Goal: Information Seeking & Learning: Learn about a topic

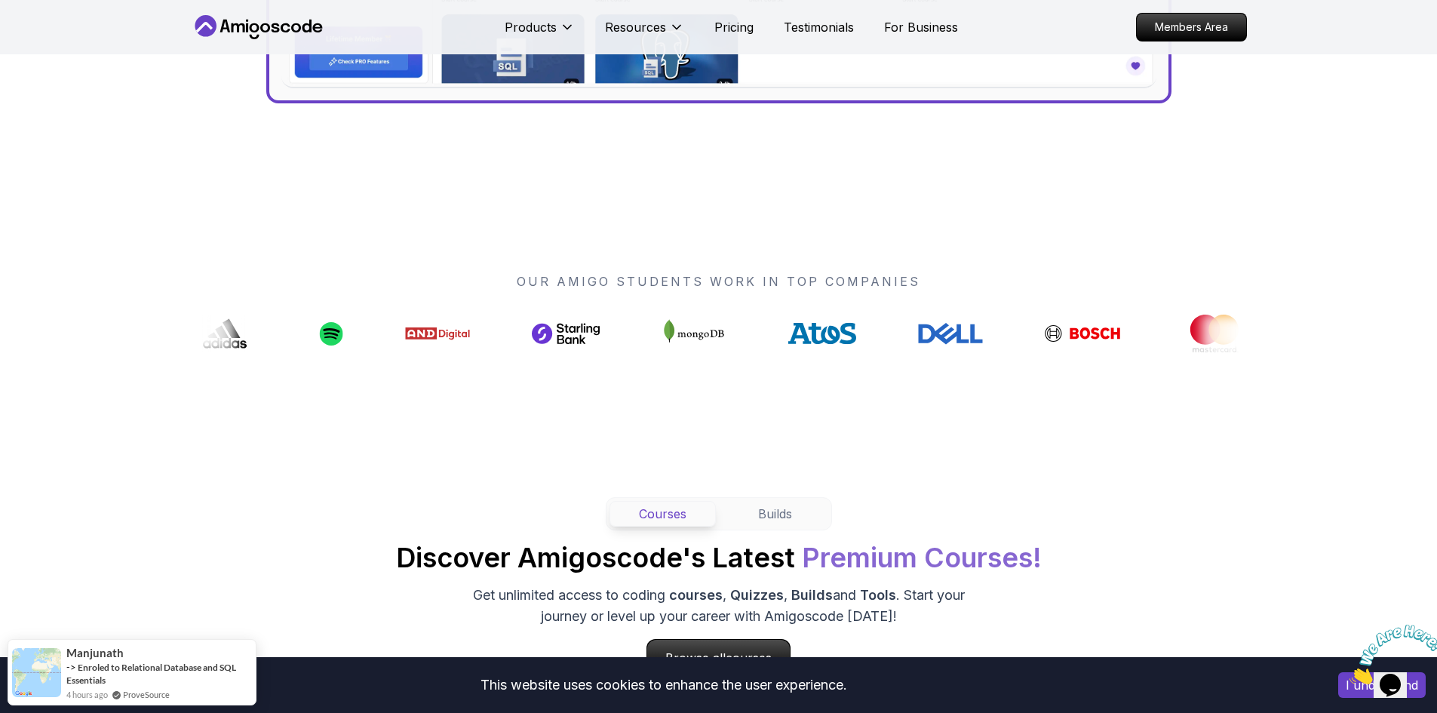
scroll to position [981, 0]
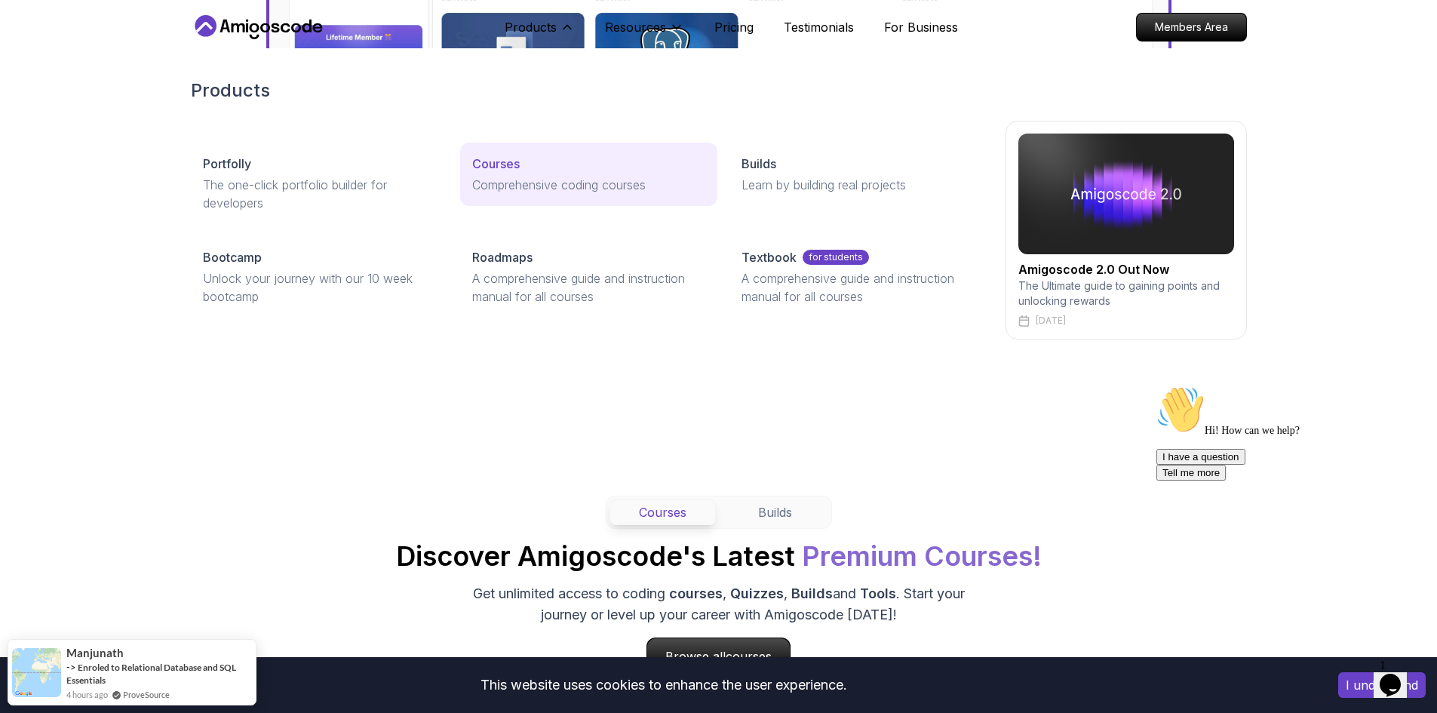
click at [502, 173] on link "Courses Comprehensive coding courses" at bounding box center [588, 174] width 257 height 63
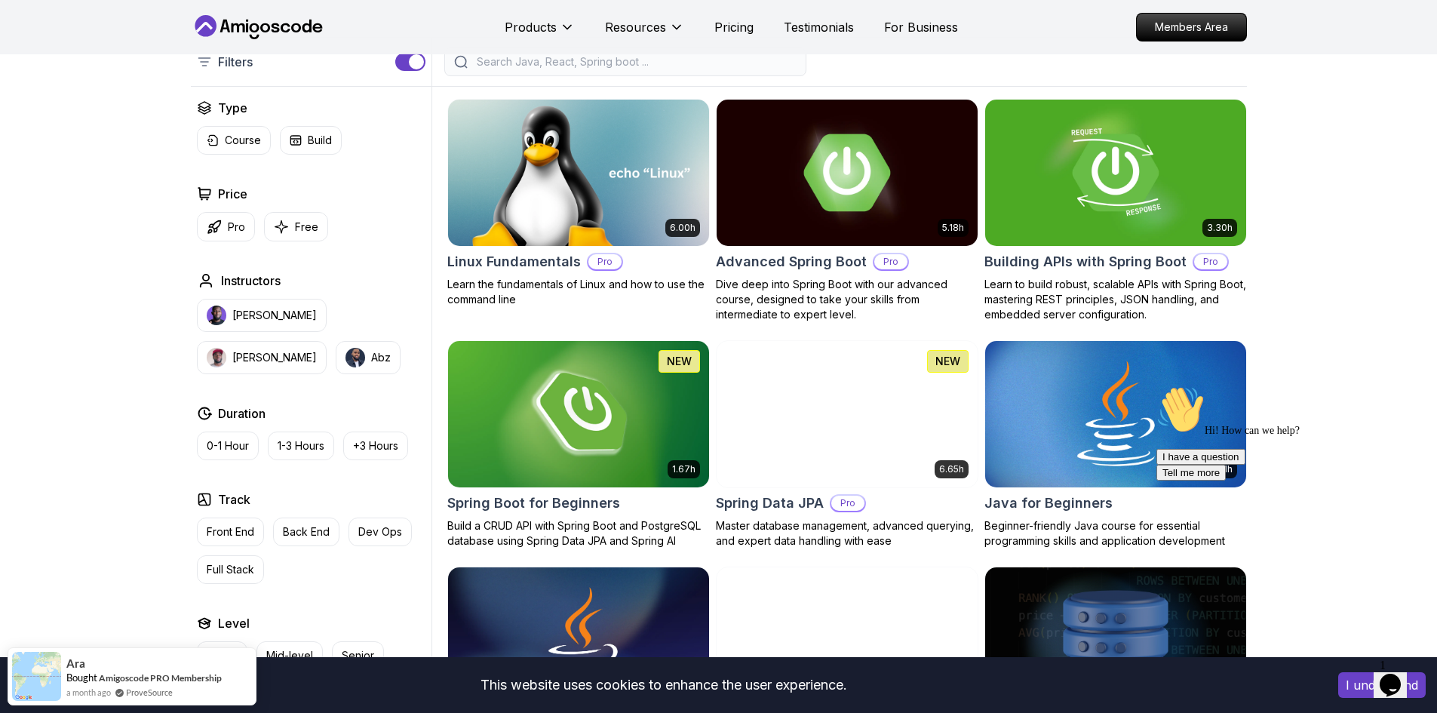
scroll to position [377, 0]
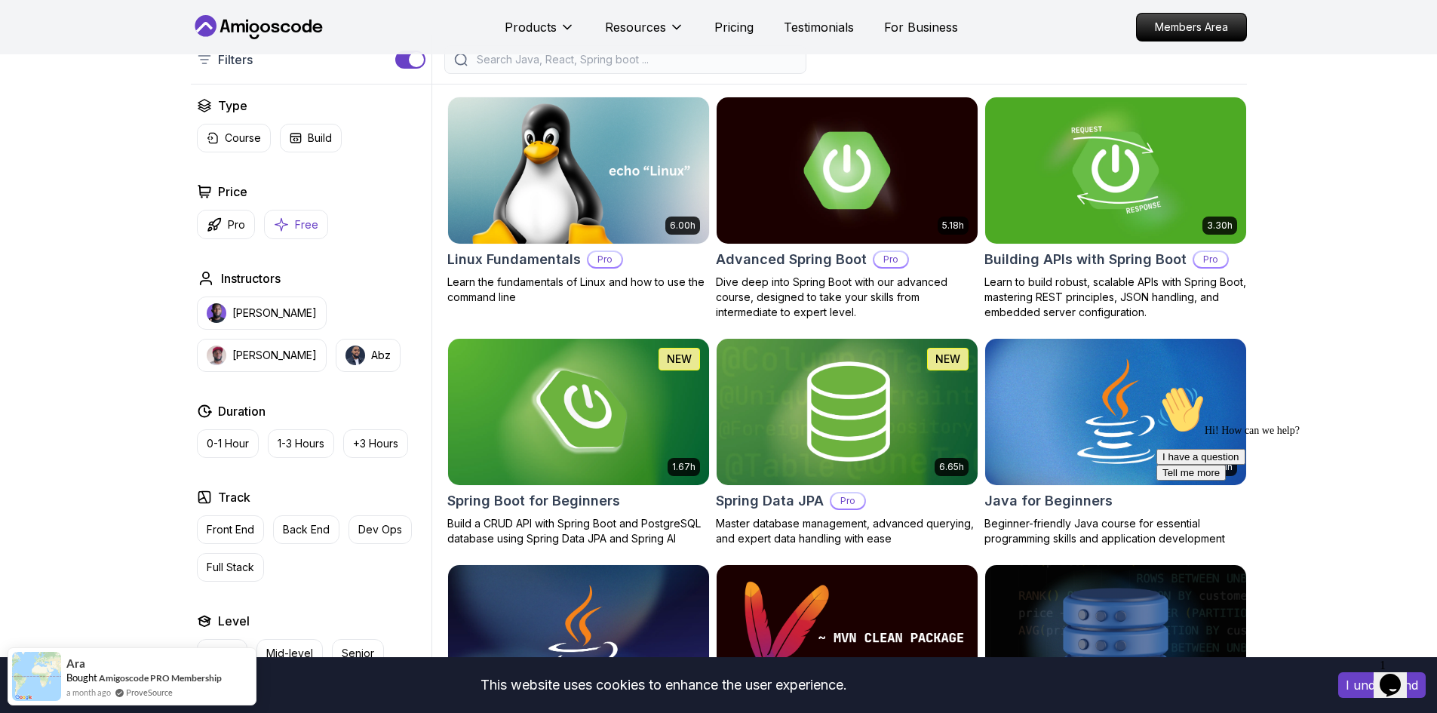
click at [284, 229] on icon "button" at bounding box center [281, 224] width 15 height 16
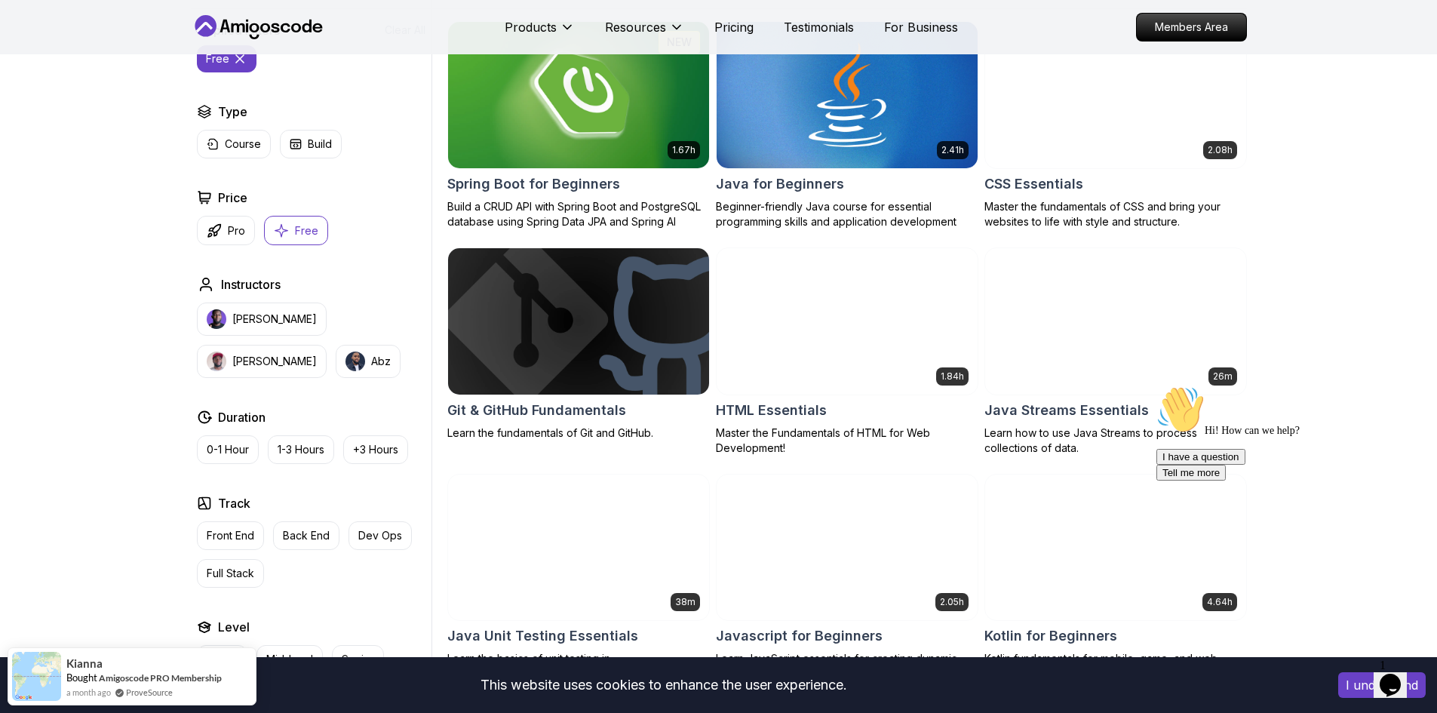
scroll to position [302, 0]
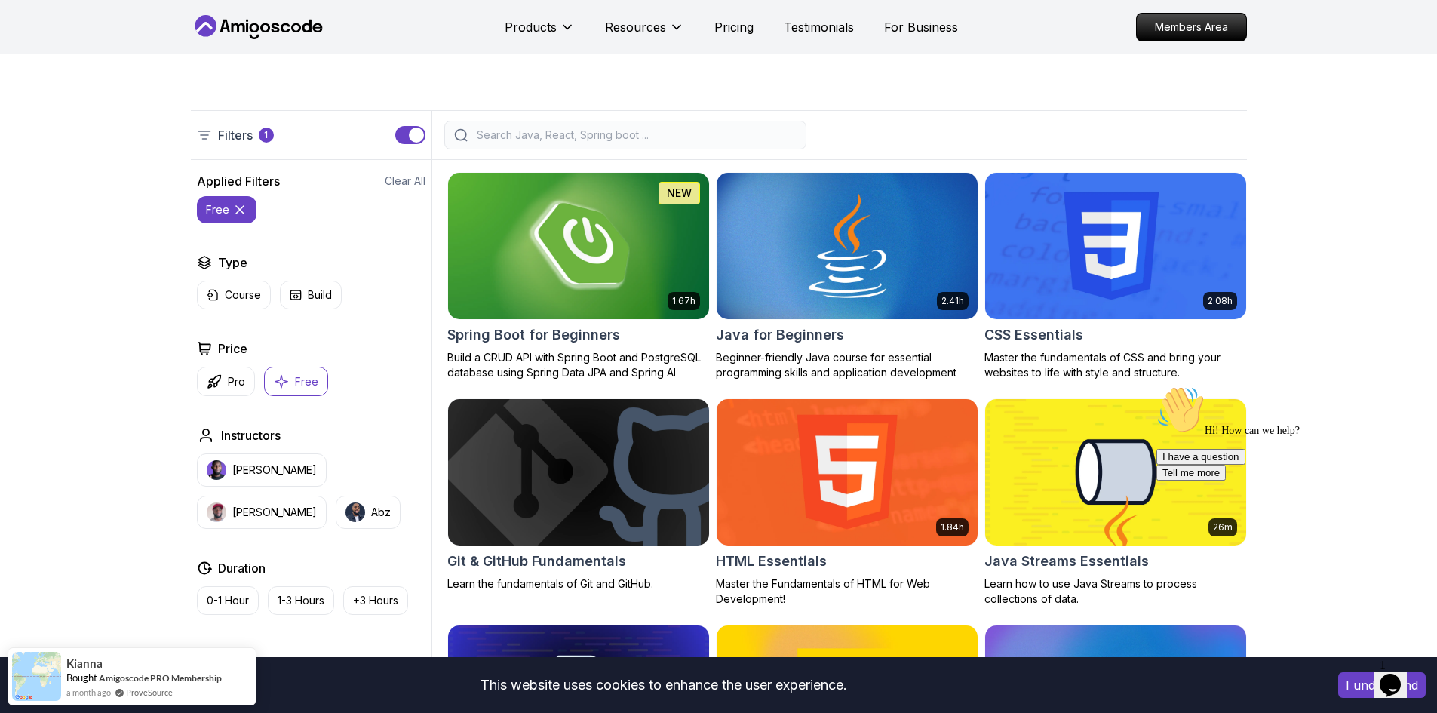
click at [586, 293] on img at bounding box center [578, 245] width 274 height 153
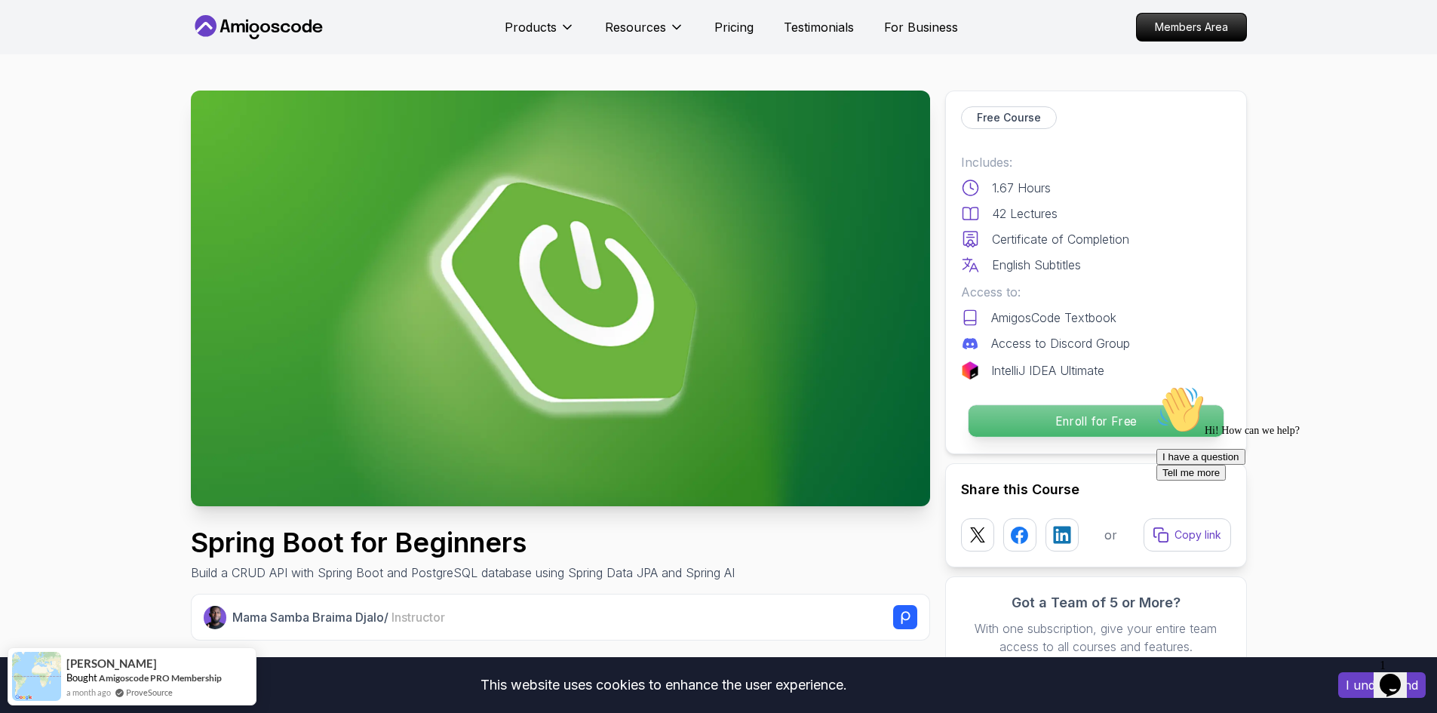
click at [1116, 416] on p "Enroll for Free" at bounding box center [1095, 421] width 255 height 32
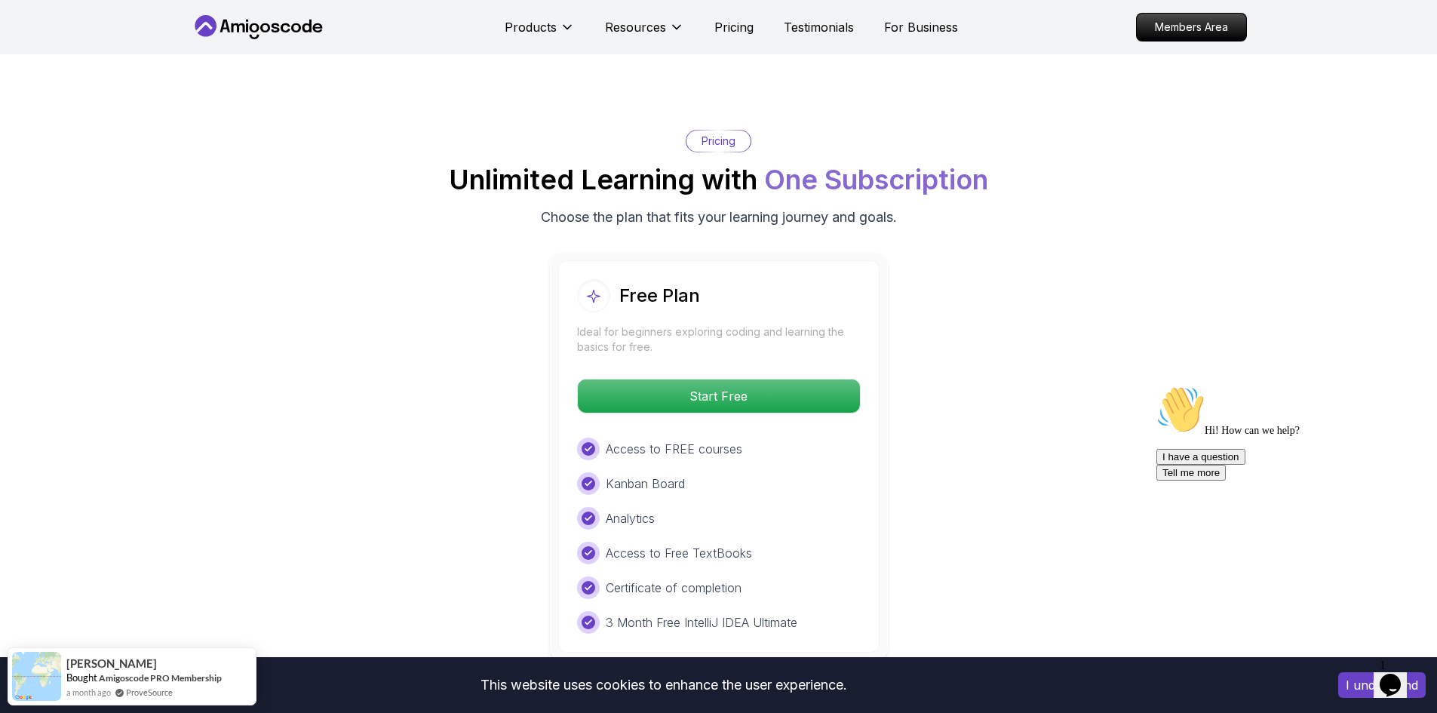
scroll to position [2962, 0]
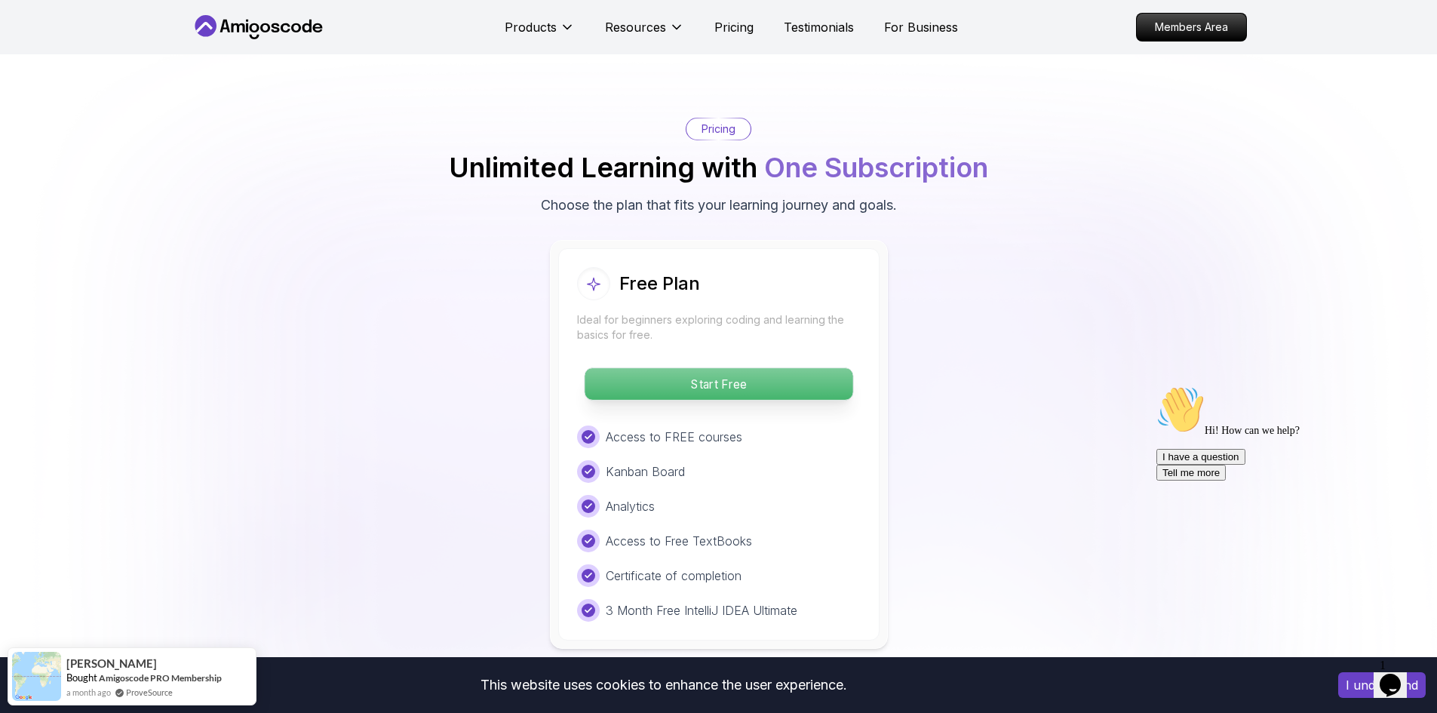
click at [719, 368] on p "Start Free" at bounding box center [719, 384] width 268 height 32
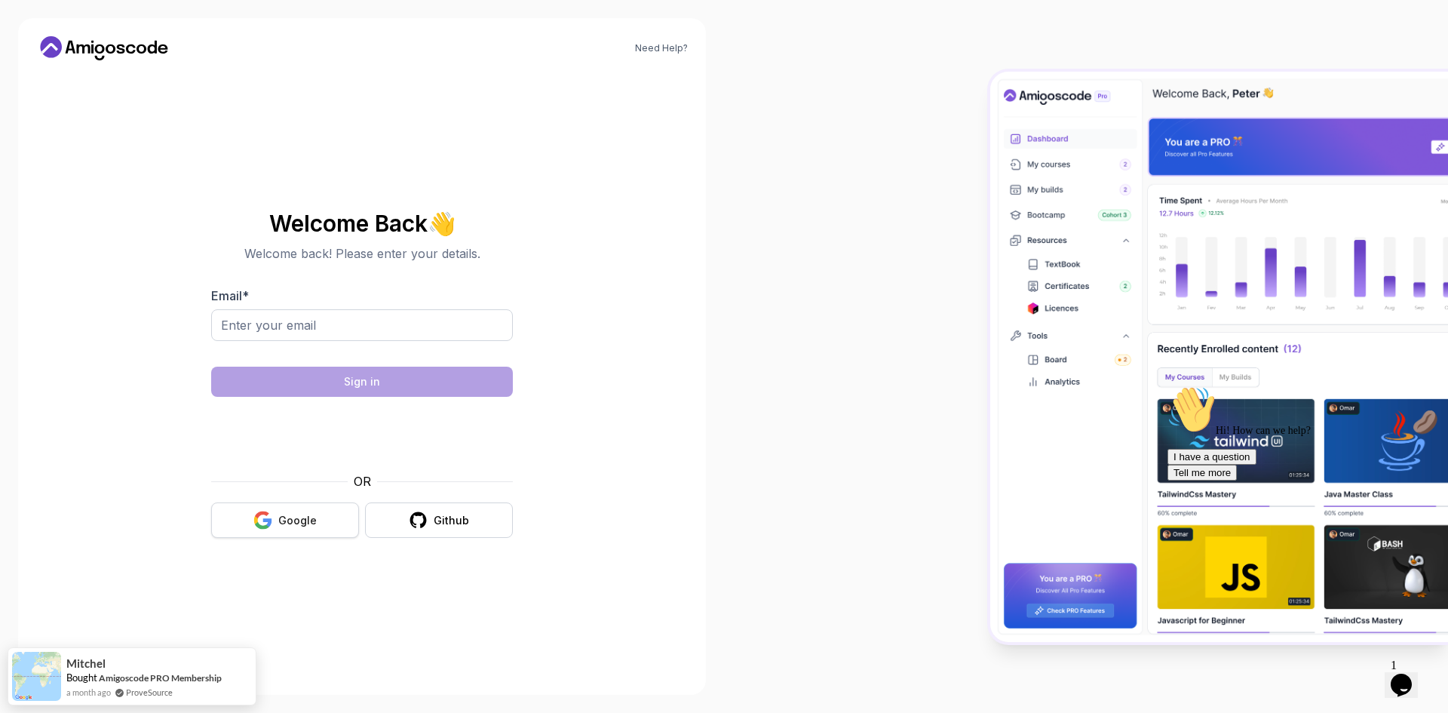
click at [296, 528] on button "Google" at bounding box center [285, 519] width 148 height 35
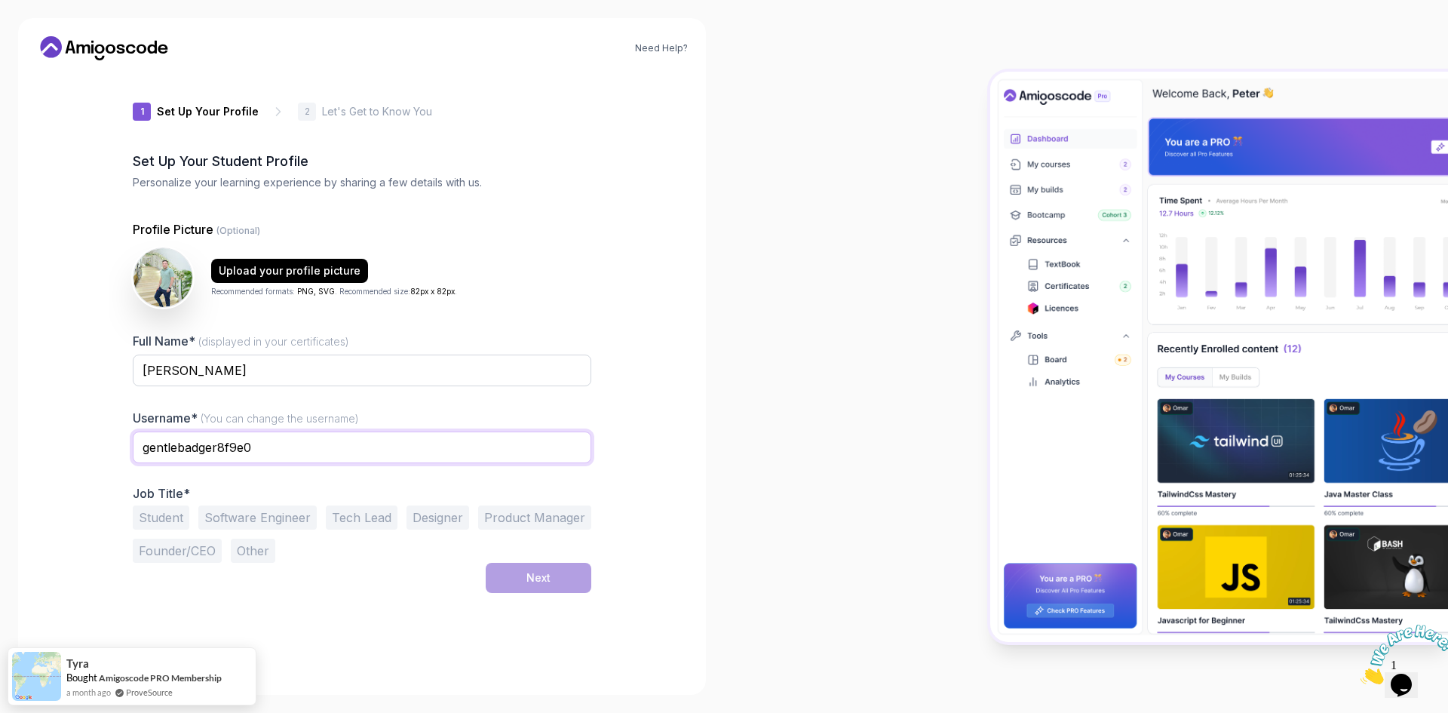
click at [262, 447] on input "gentlebadger8f9e0" at bounding box center [362, 447] width 459 height 32
type input "M"
type input "Moemen"
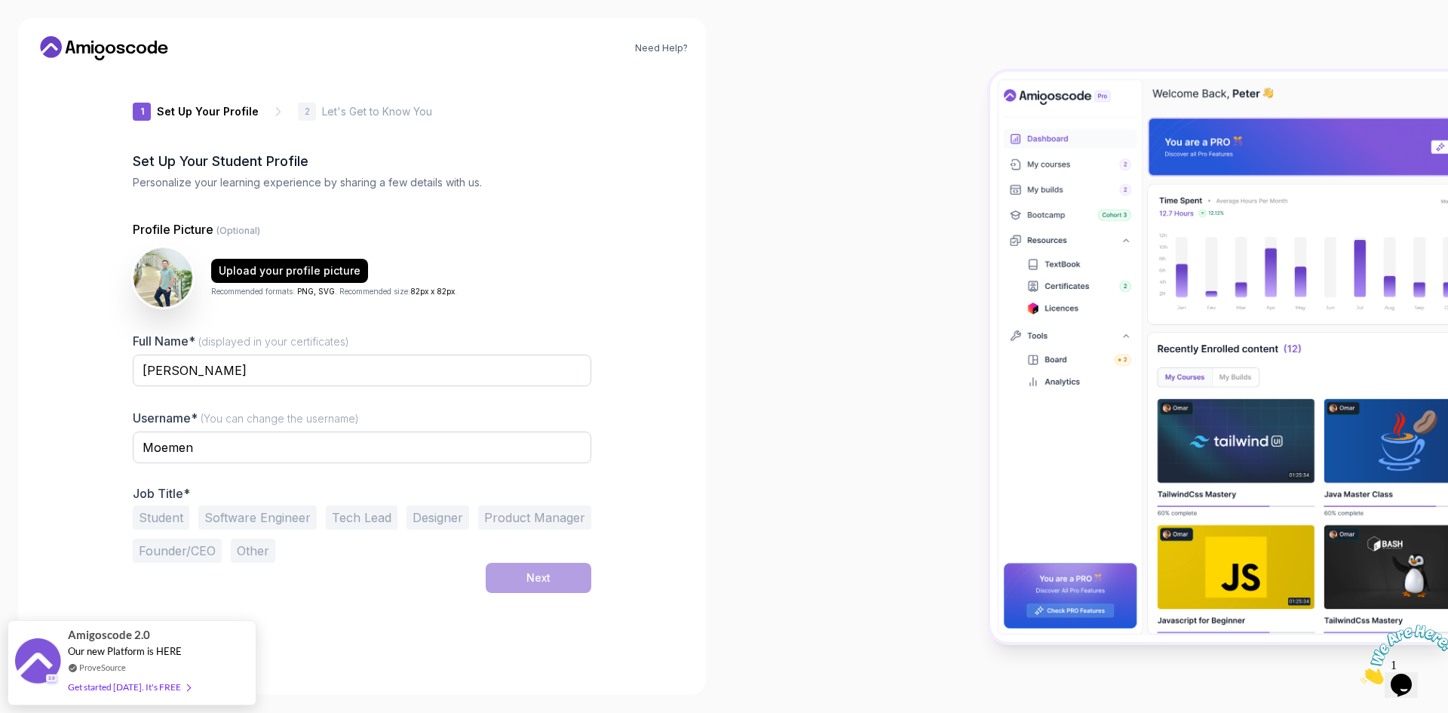
click at [61, 446] on div "Need Help? 1 Set Up Your Profile 1 Set Up Your Profile 2 Let's Get to Know You …" at bounding box center [362, 356] width 688 height 677
click at [246, 529] on button "Software Engineer" at bounding box center [257, 517] width 118 height 24
click at [553, 588] on button "Next" at bounding box center [539, 578] width 106 height 30
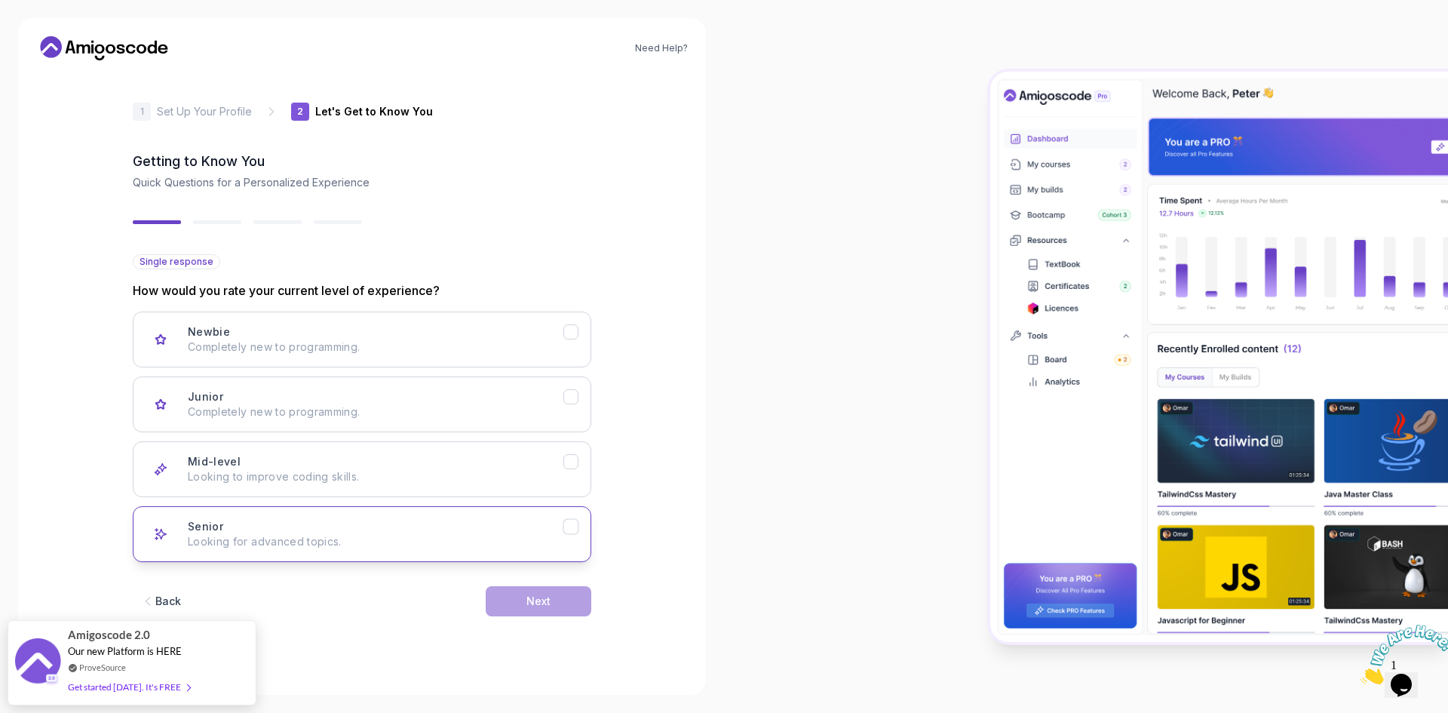
click at [527, 527] on div "Senior Looking for advanced topics." at bounding box center [376, 534] width 376 height 30
click at [534, 609] on button "Next" at bounding box center [539, 601] width 106 height 30
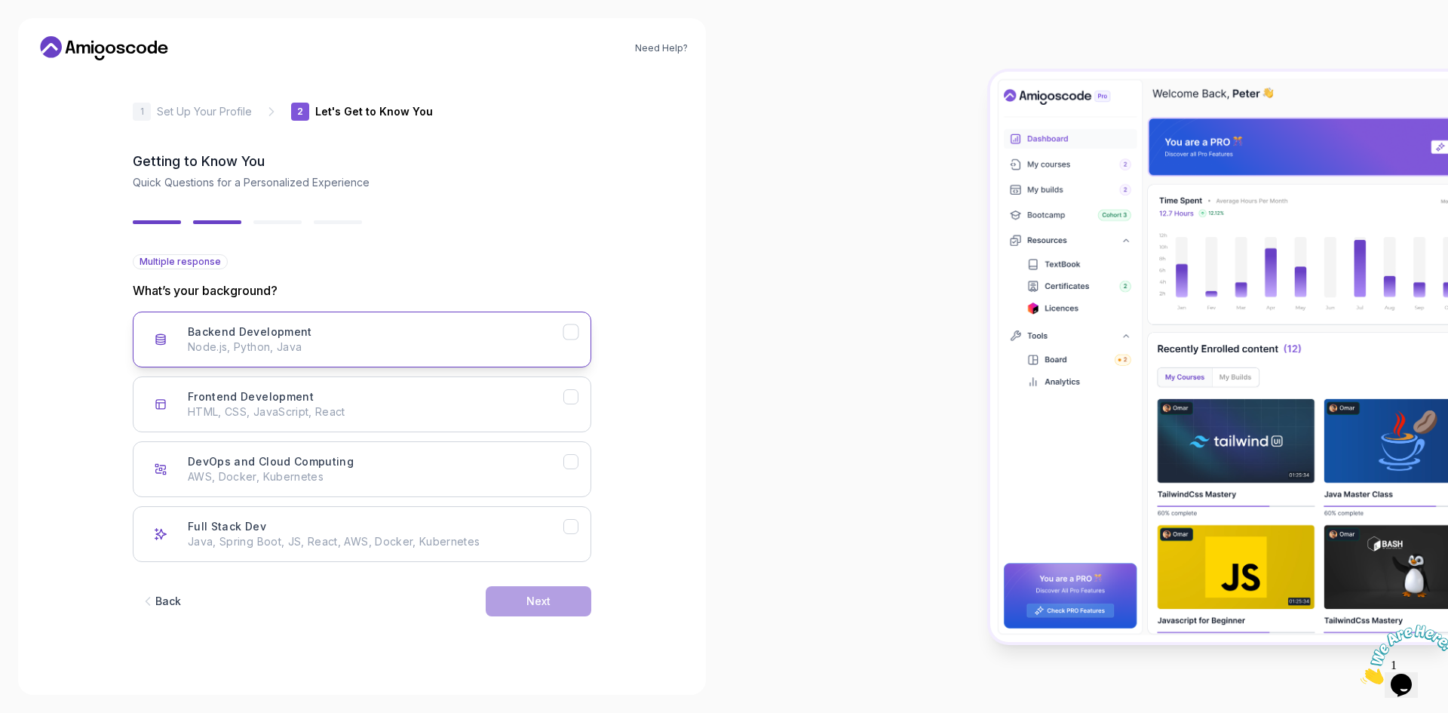
click at [382, 335] on div "Backend Development Node.js, Python, Java" at bounding box center [376, 339] width 376 height 30
click at [528, 596] on div "Next" at bounding box center [539, 601] width 24 height 15
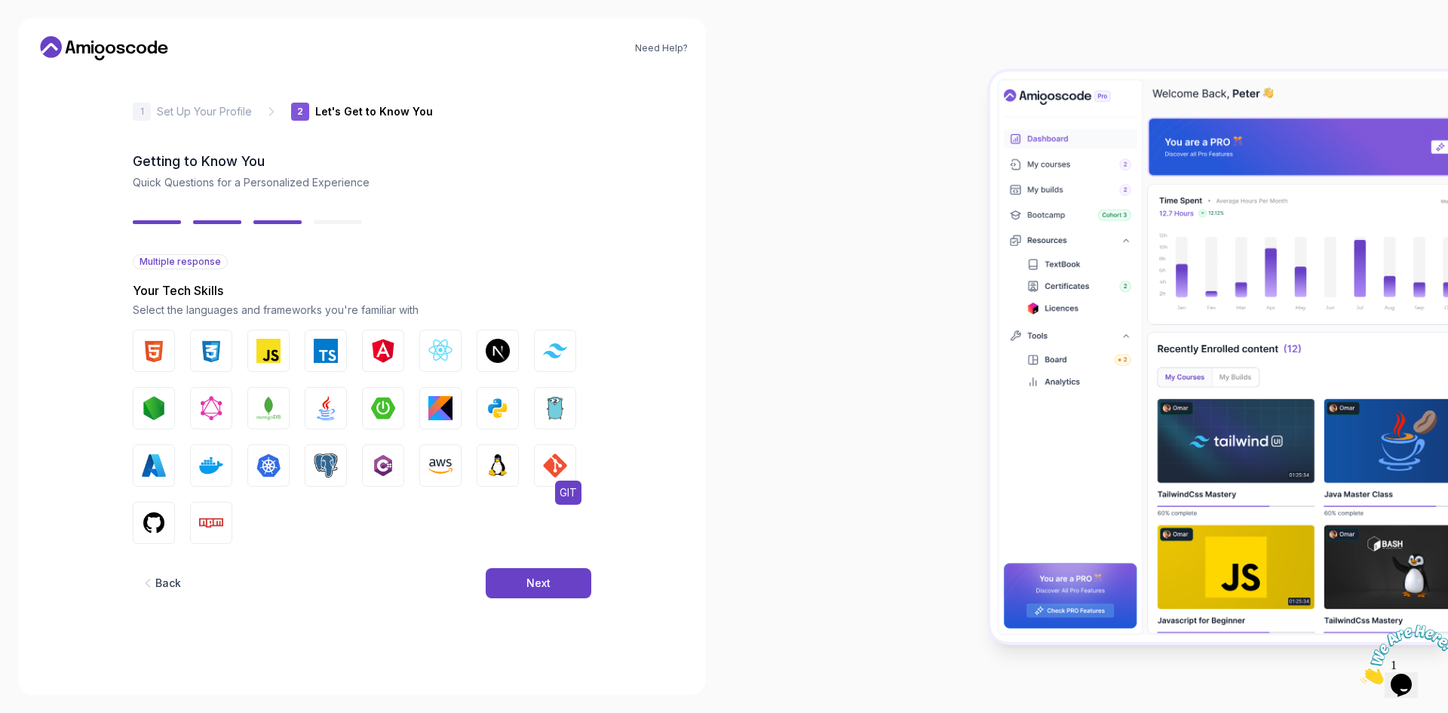
click at [552, 465] on img "button" at bounding box center [555, 465] width 24 height 24
click at [540, 453] on button "GIT" at bounding box center [555, 465] width 42 height 42
click at [536, 597] on button "Next" at bounding box center [539, 583] width 106 height 30
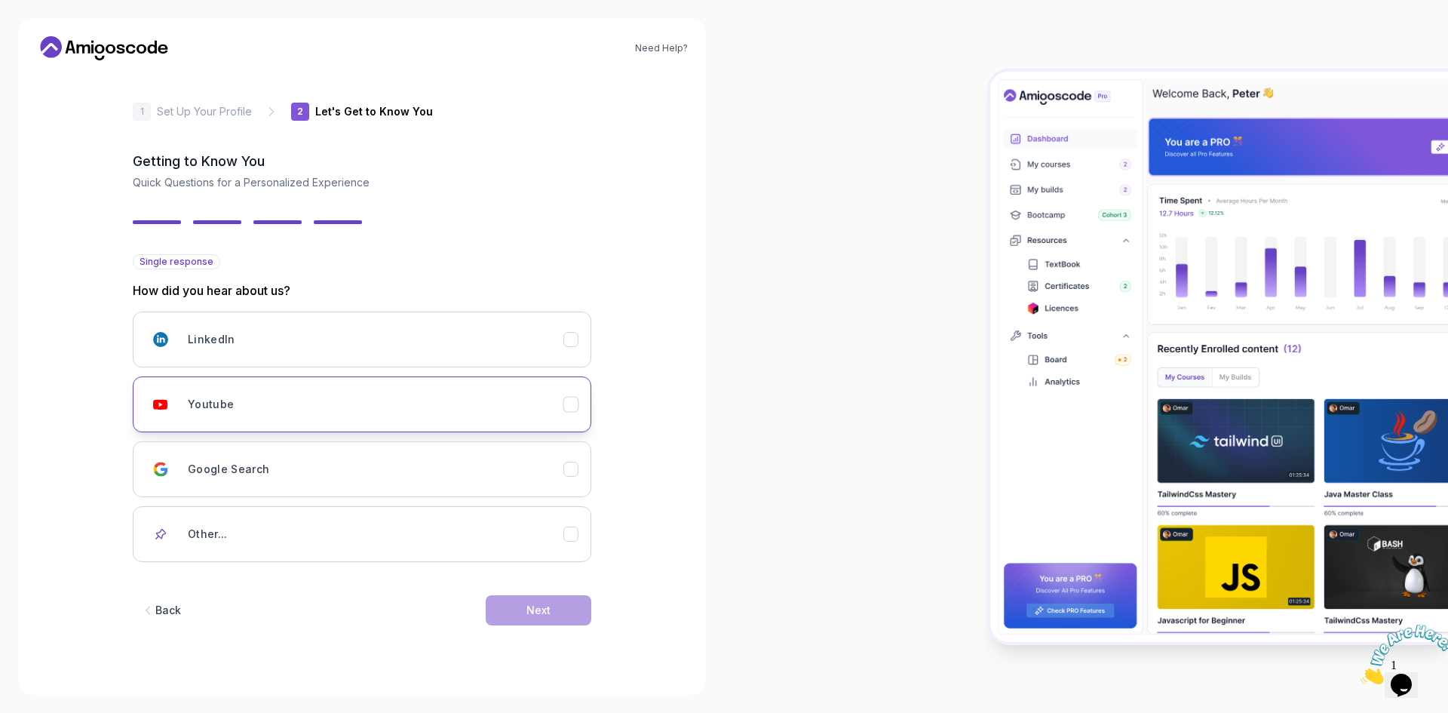
click at [322, 423] on button "Youtube" at bounding box center [362, 404] width 459 height 56
click at [530, 604] on div "Next" at bounding box center [539, 610] width 24 height 15
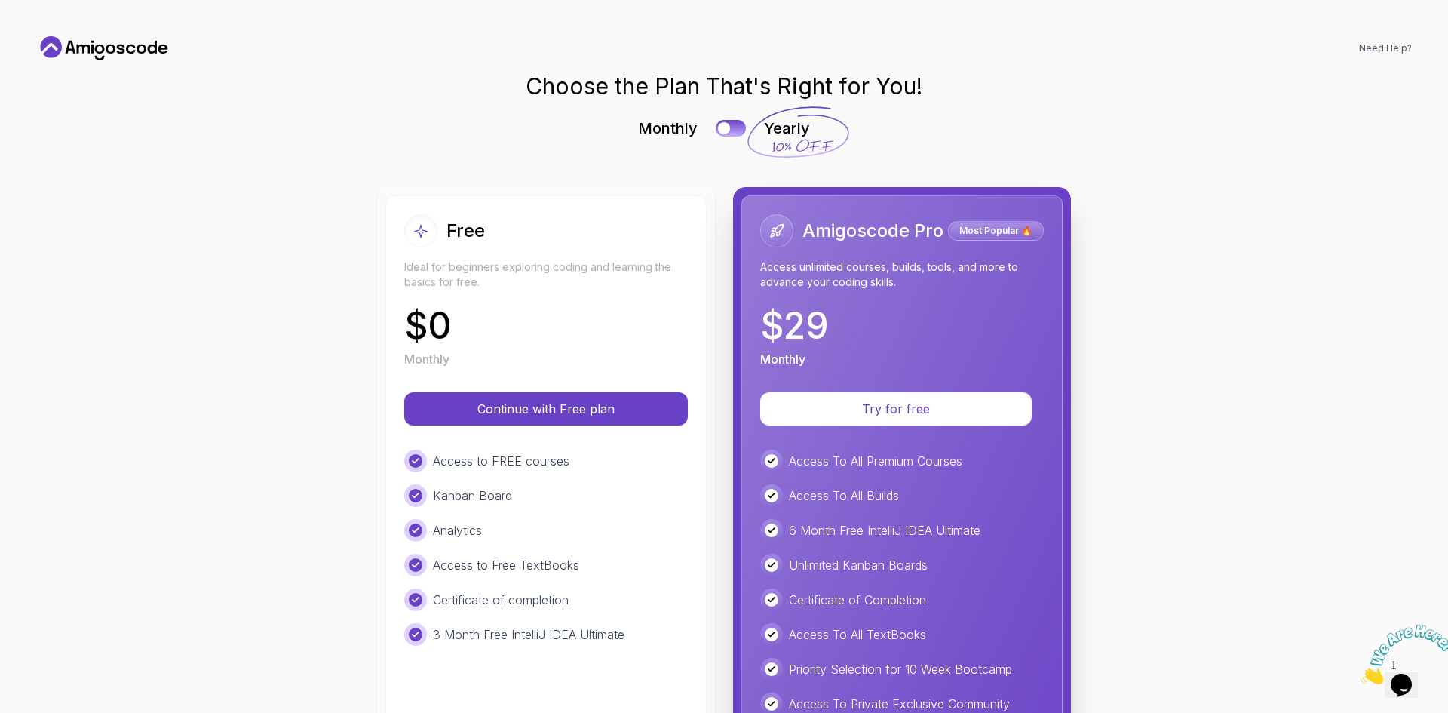
click at [453, 273] on p "Ideal for beginners exploring coding and learning the basics for free." at bounding box center [546, 274] width 284 height 30
click at [486, 409] on p "Continue with Free plan" at bounding box center [545, 409] width 235 height 17
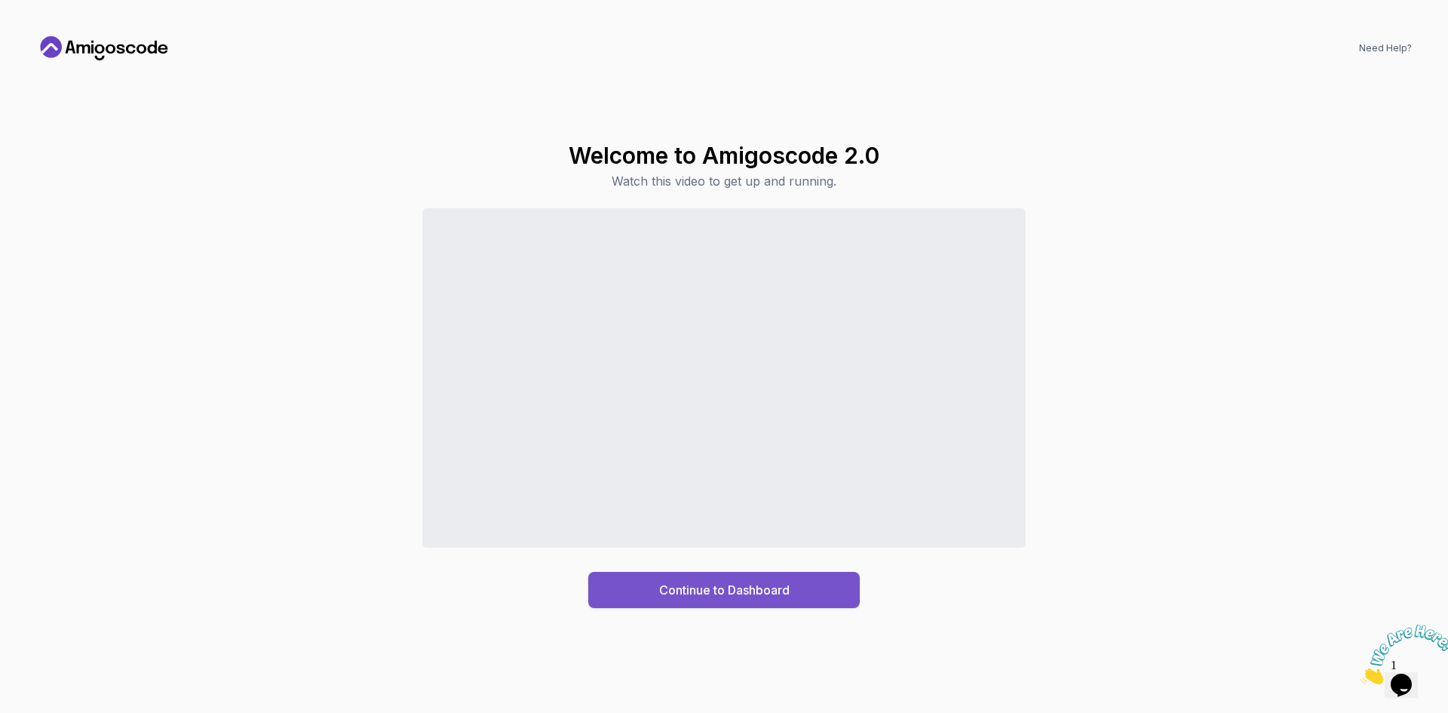
click at [692, 585] on div "Continue to Dashboard" at bounding box center [724, 590] width 130 height 18
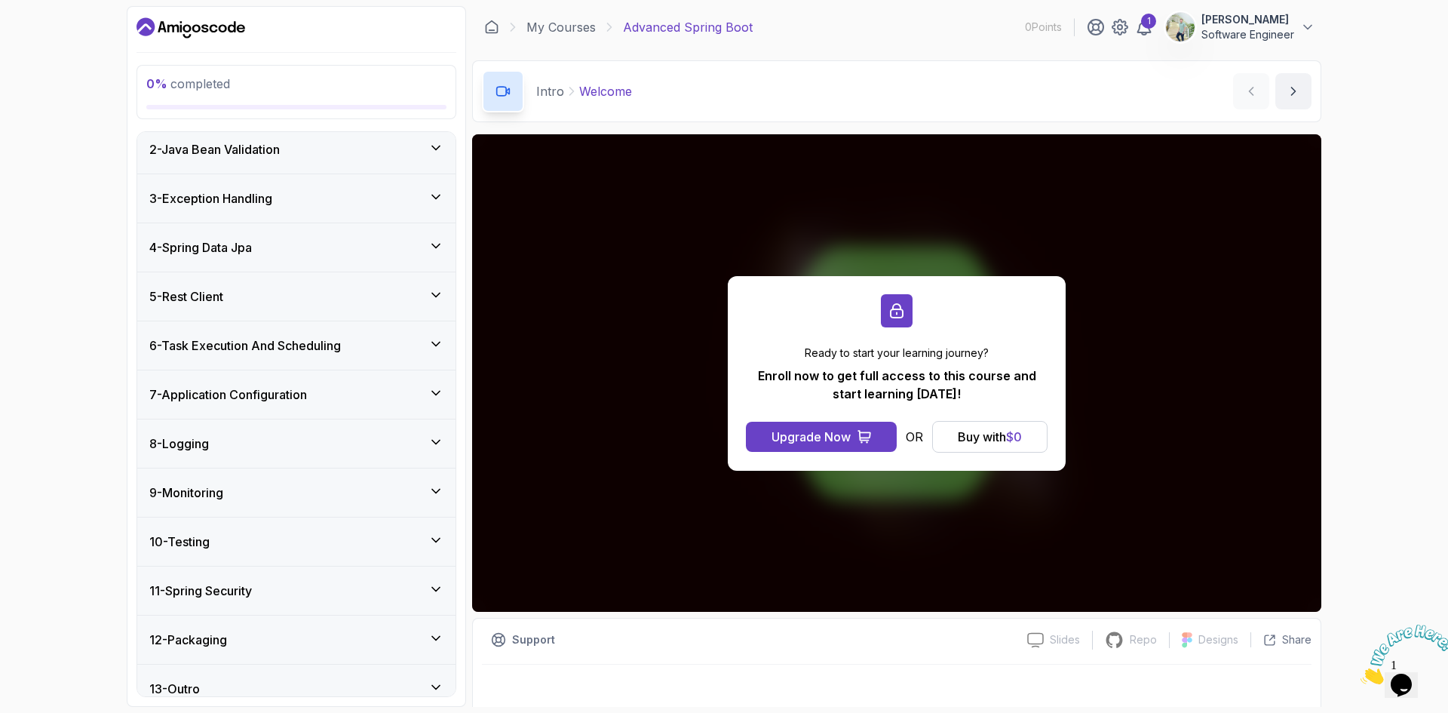
scroll to position [262, 0]
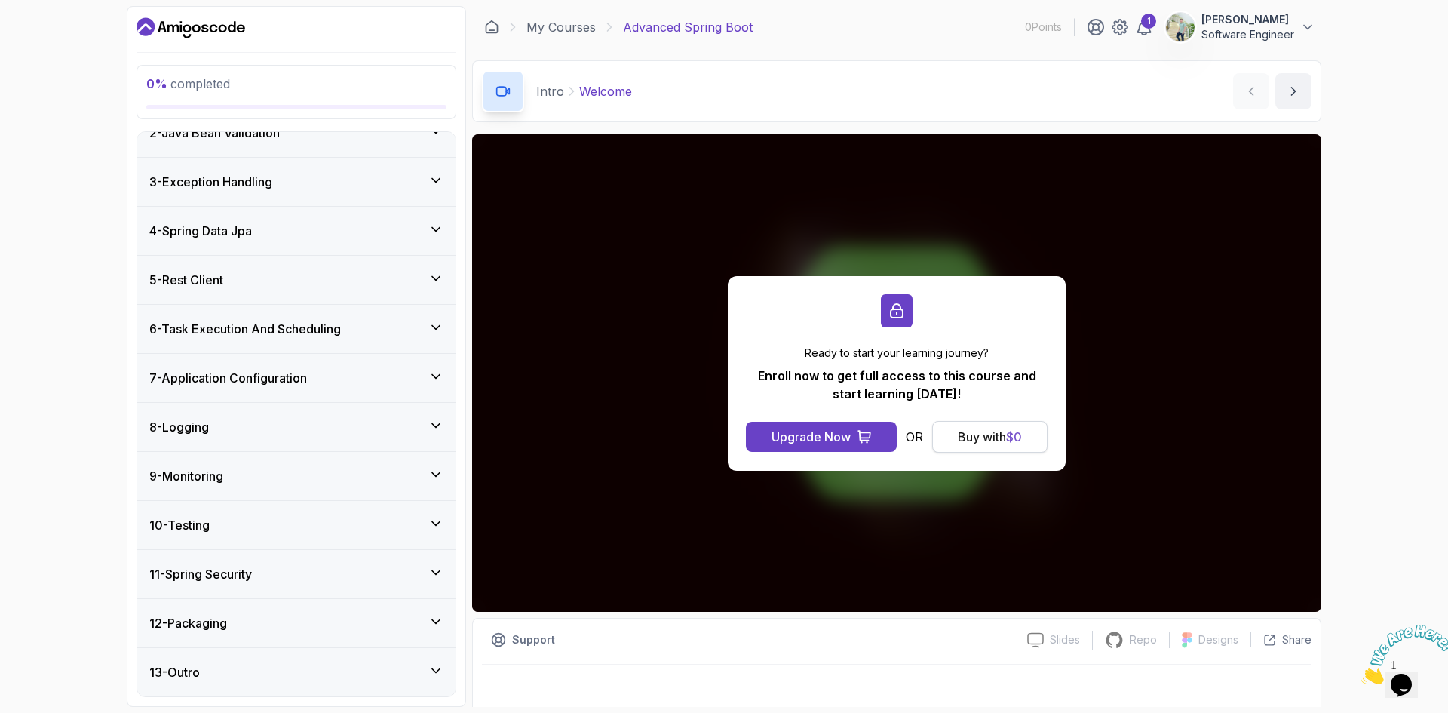
click at [989, 440] on div "Buy with $ 0" at bounding box center [990, 437] width 64 height 18
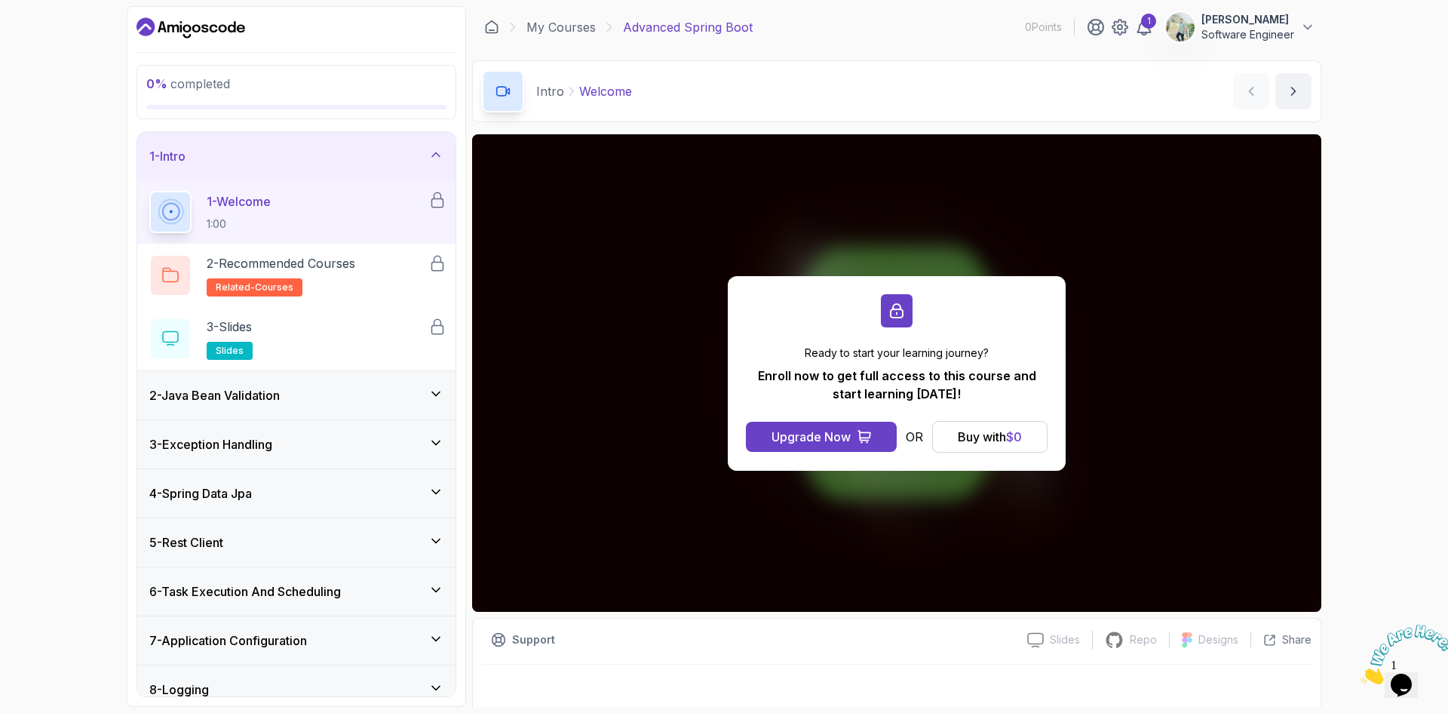
click at [877, 382] on p "Enroll now to get full access to this course and start learning today!" at bounding box center [897, 385] width 302 height 36
drag, startPoint x: 807, startPoint y: 445, endPoint x: 741, endPoint y: 93, distance: 358.3
click at [741, 93] on div "Intro Welcome Welcome by nelson" at bounding box center [896, 91] width 849 height 62
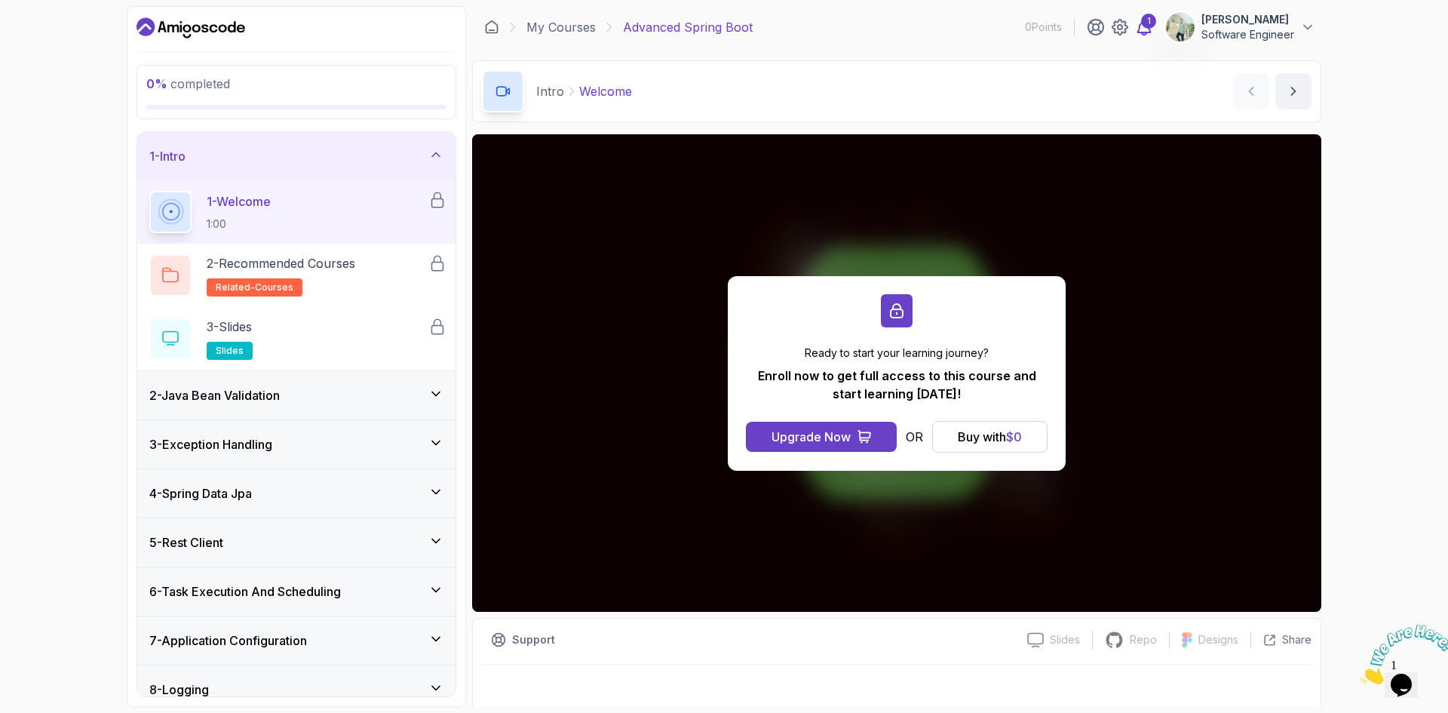
click at [1144, 24] on div "1" at bounding box center [1148, 21] width 15 height 15
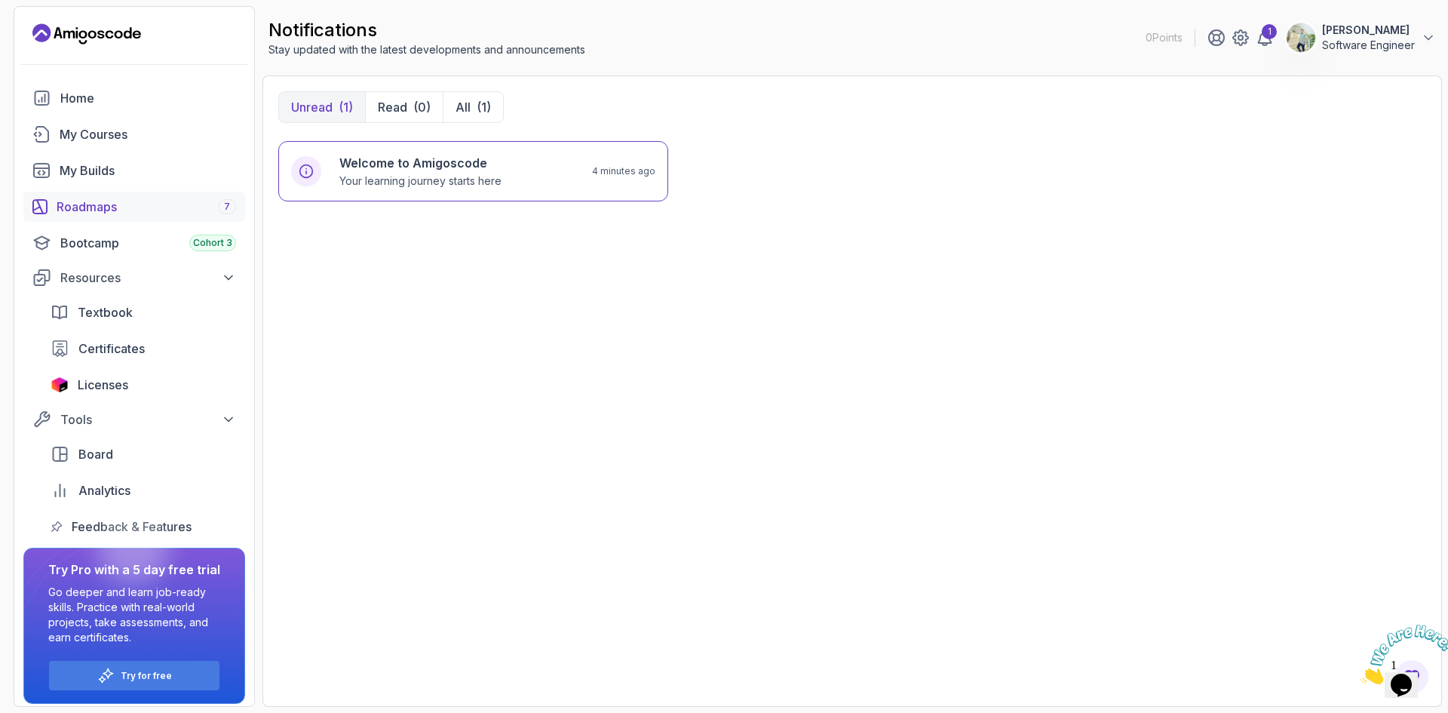
click at [127, 200] on div "Roadmaps 7" at bounding box center [147, 207] width 180 height 18
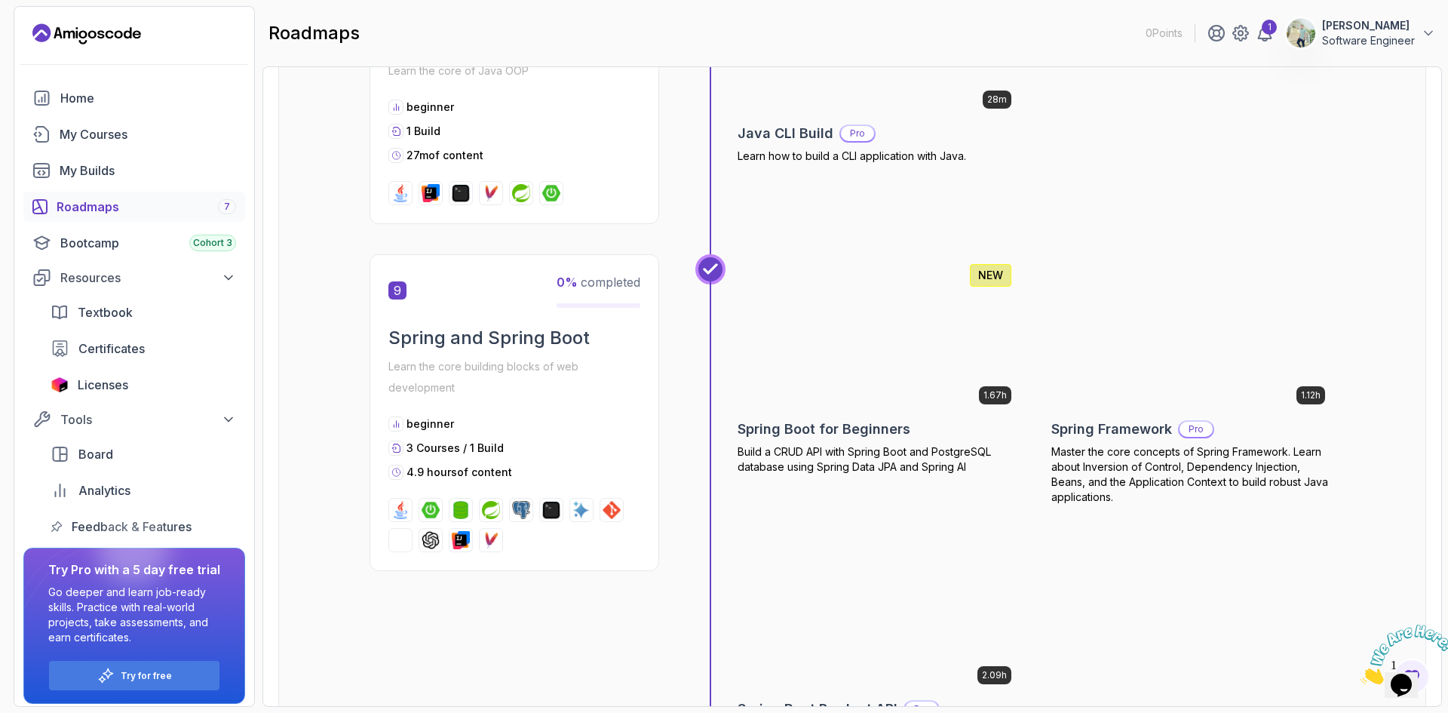
scroll to position [2497, 0]
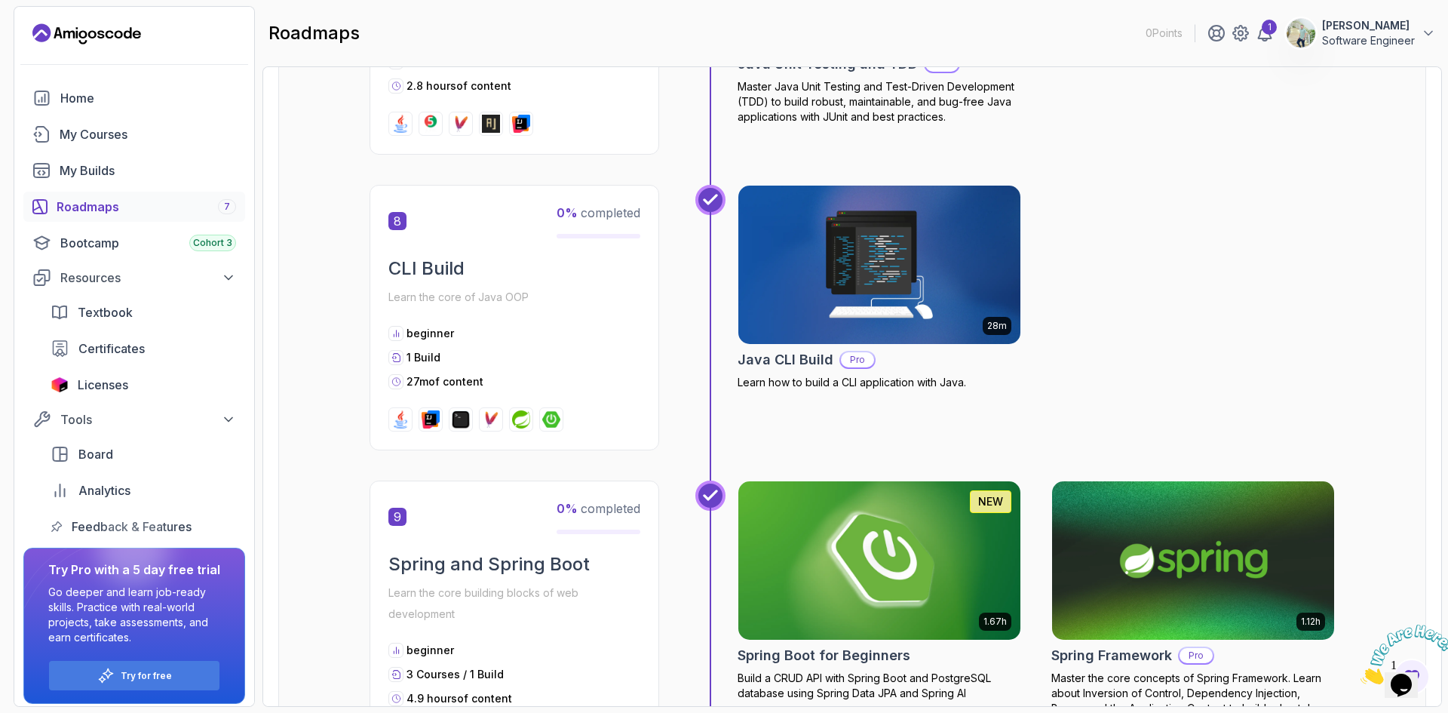
click at [844, 570] on img at bounding box center [880, 560] width 296 height 166
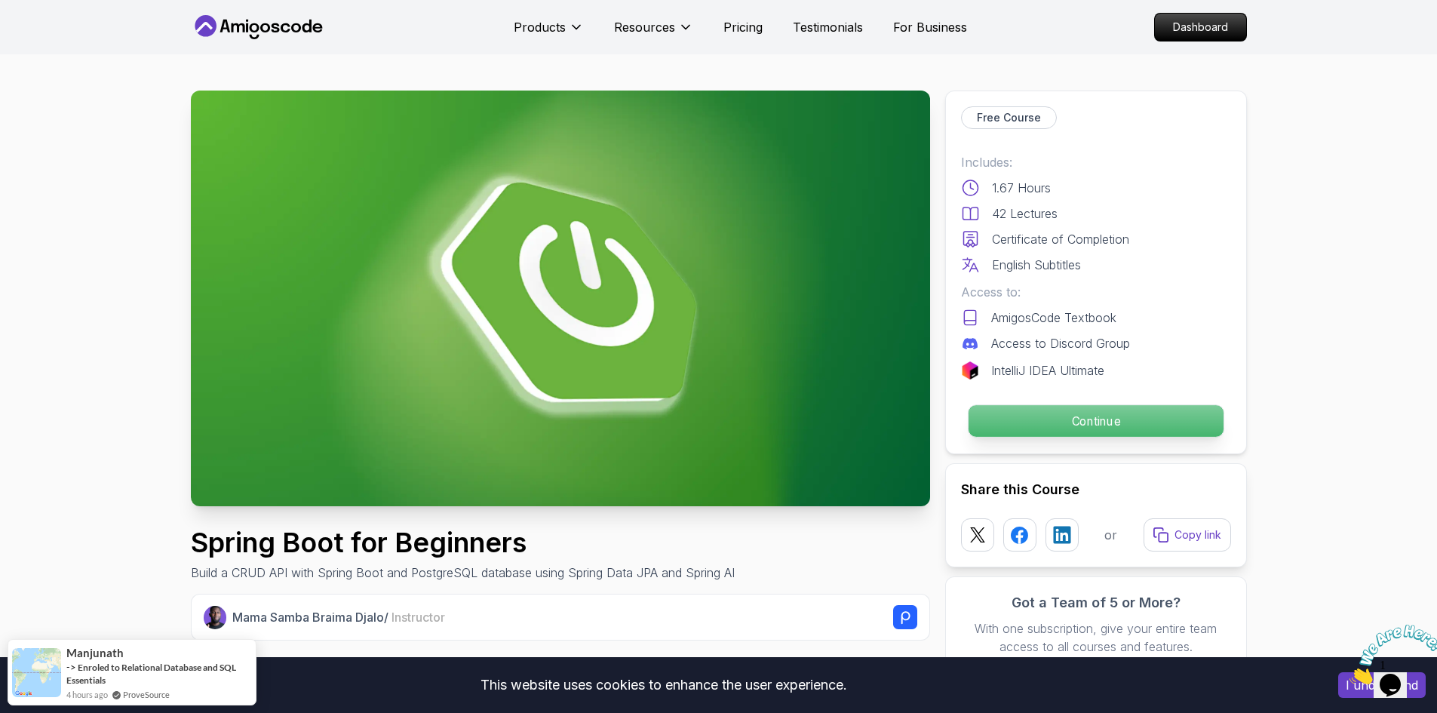
click at [1019, 417] on p "Continue" at bounding box center [1095, 421] width 255 height 32
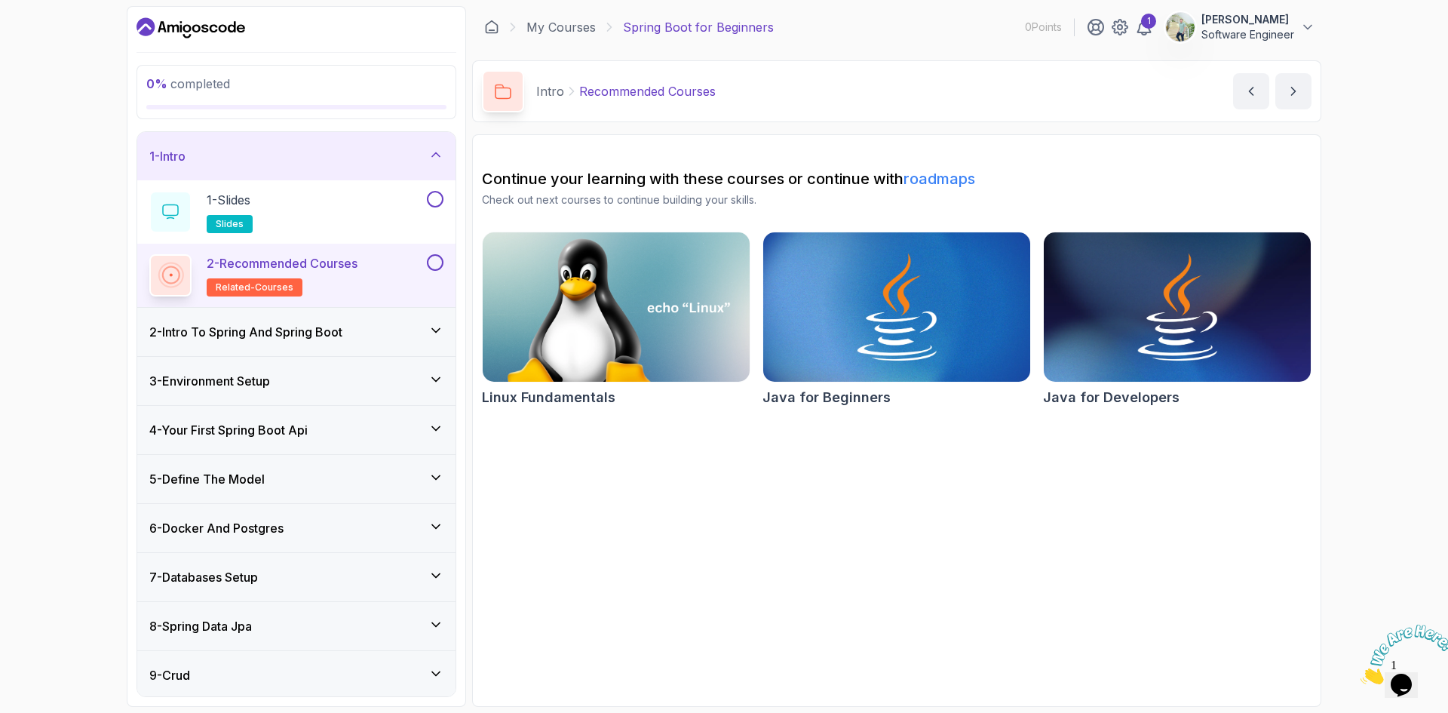
click at [253, 136] on div "1 - Intro" at bounding box center [296, 156] width 318 height 48
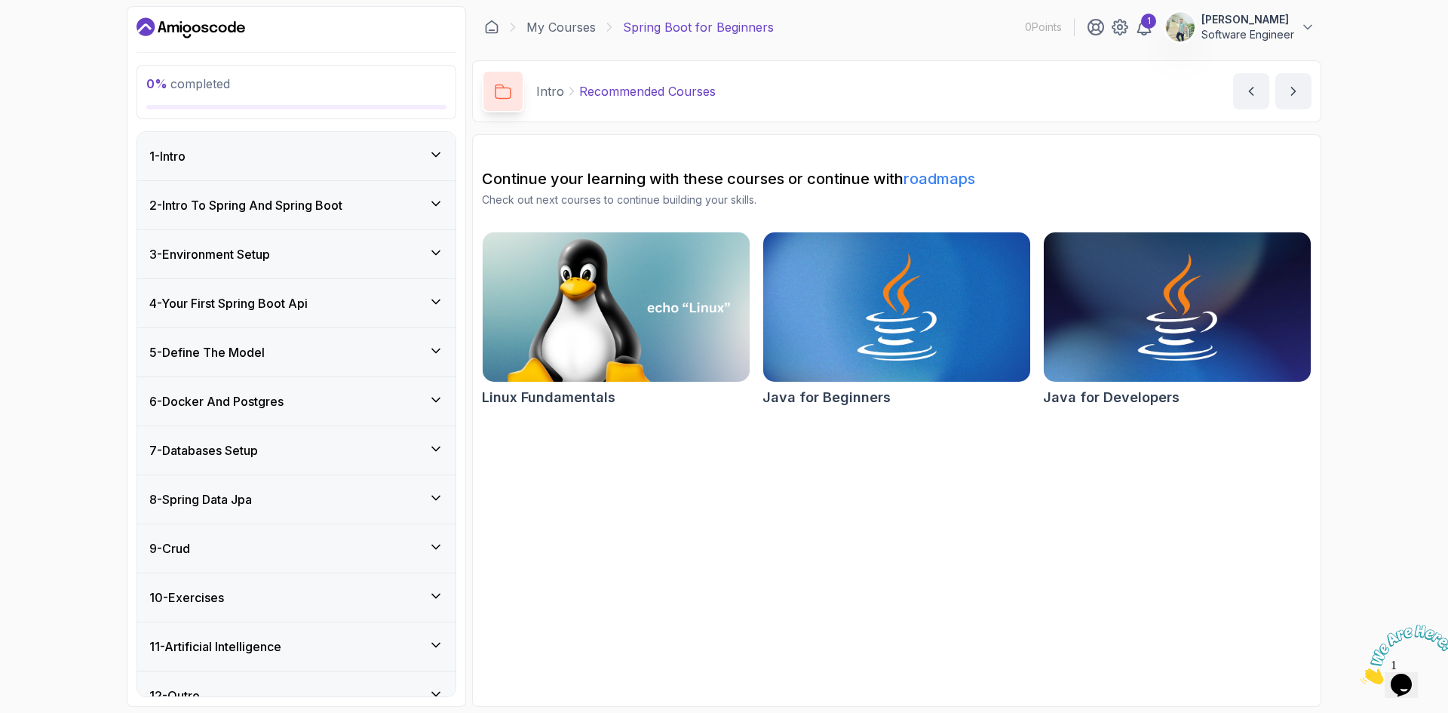
click at [253, 148] on div "1 - Intro" at bounding box center [296, 156] width 294 height 18
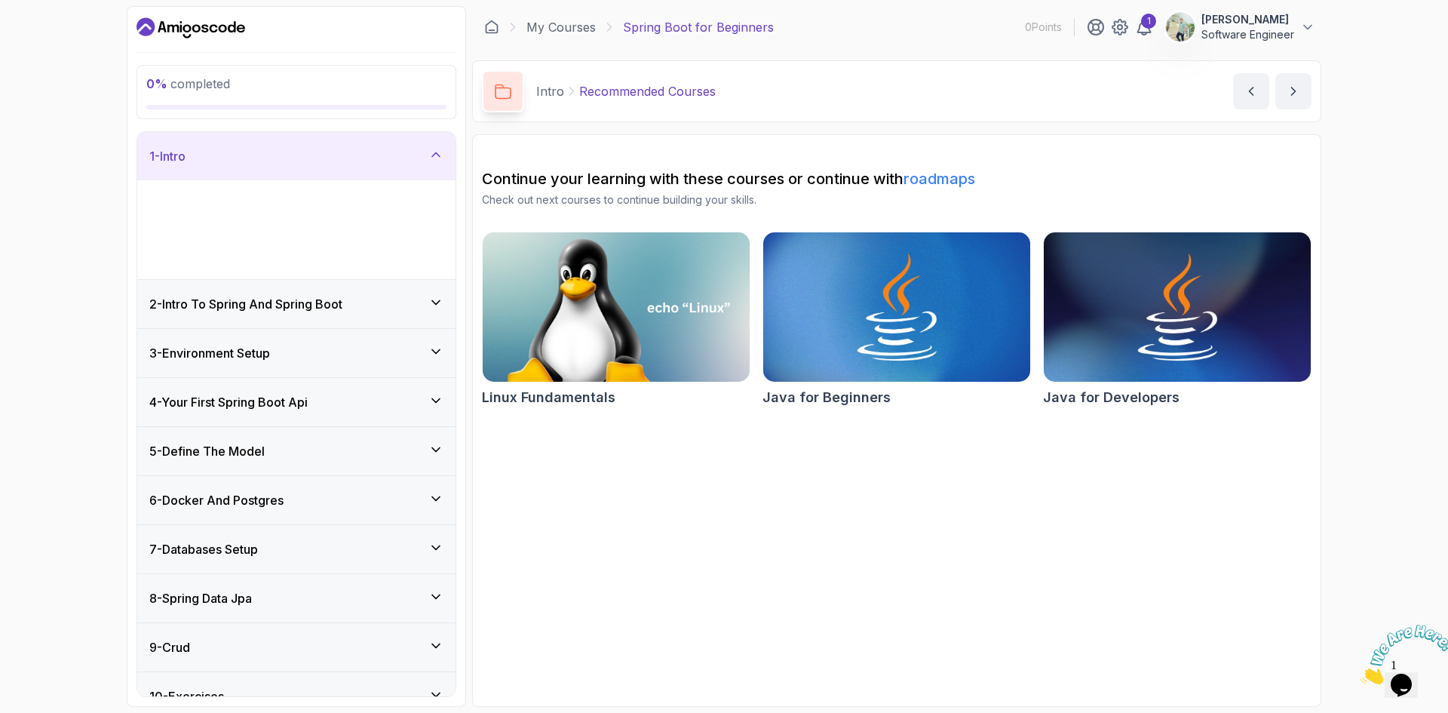
click at [266, 197] on div "1 - Slides slides" at bounding box center [286, 213] width 275 height 42
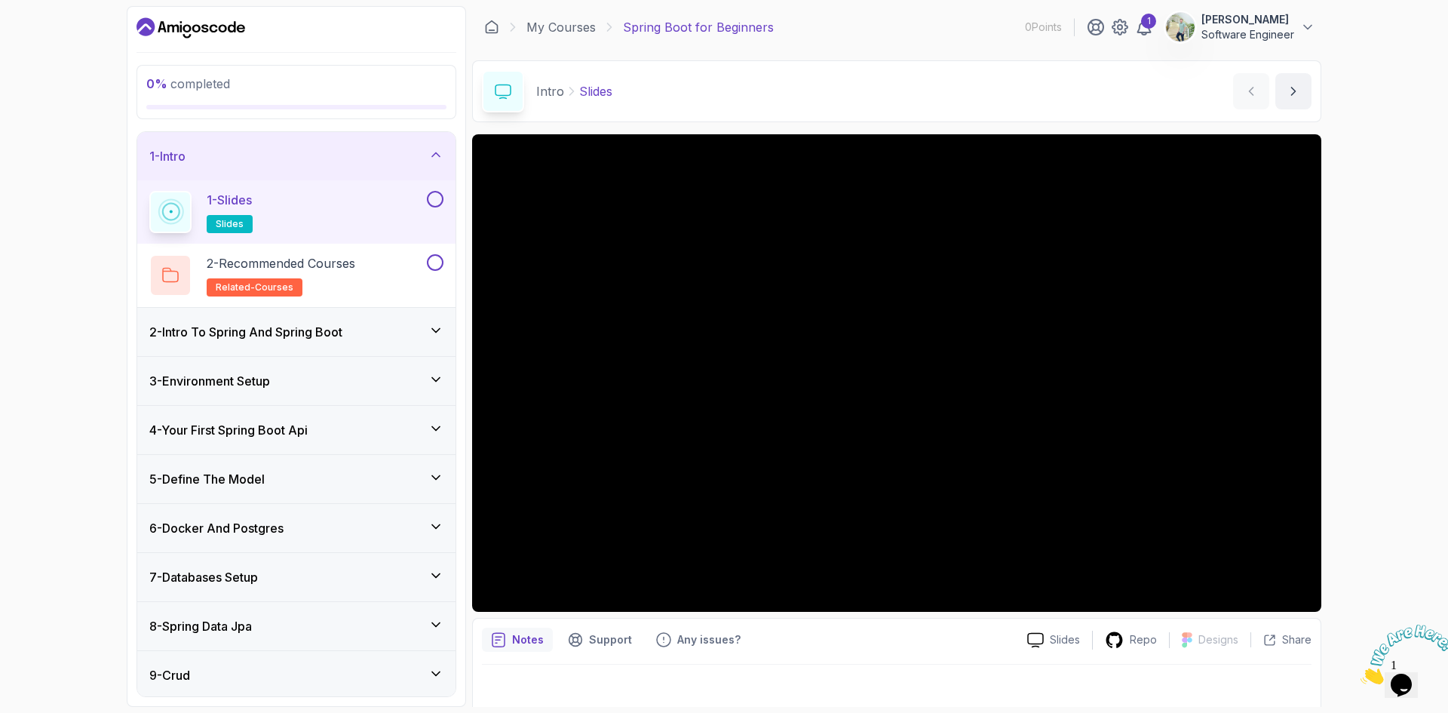
click at [1359, 357] on div "0 % completed 1 - Intro 1 - Slides slides 2 - Recommended Courses related-cours…" at bounding box center [724, 356] width 1448 height 713
click at [324, 269] on p "2 - Recommended Courses" at bounding box center [281, 263] width 149 height 18
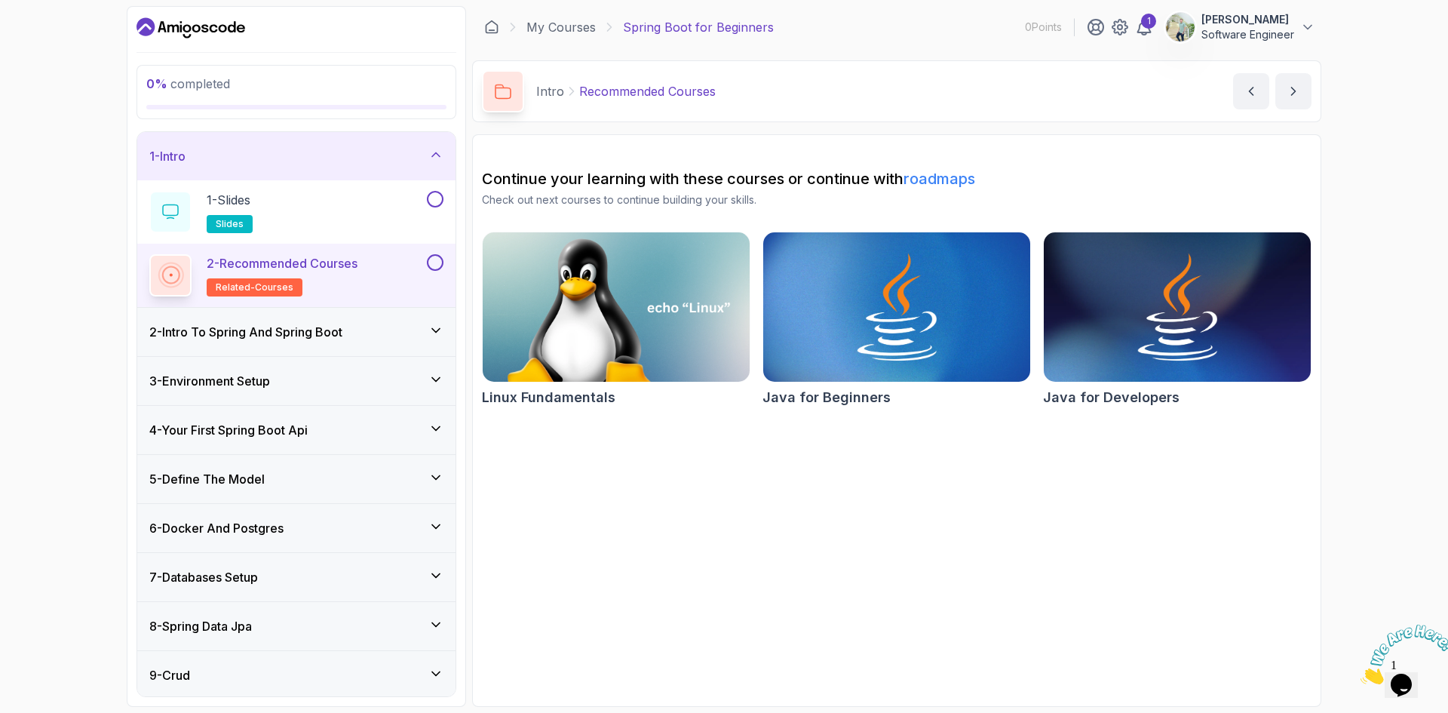
click at [342, 329] on h3 "2 - Intro To Spring And Spring Boot" at bounding box center [245, 332] width 193 height 18
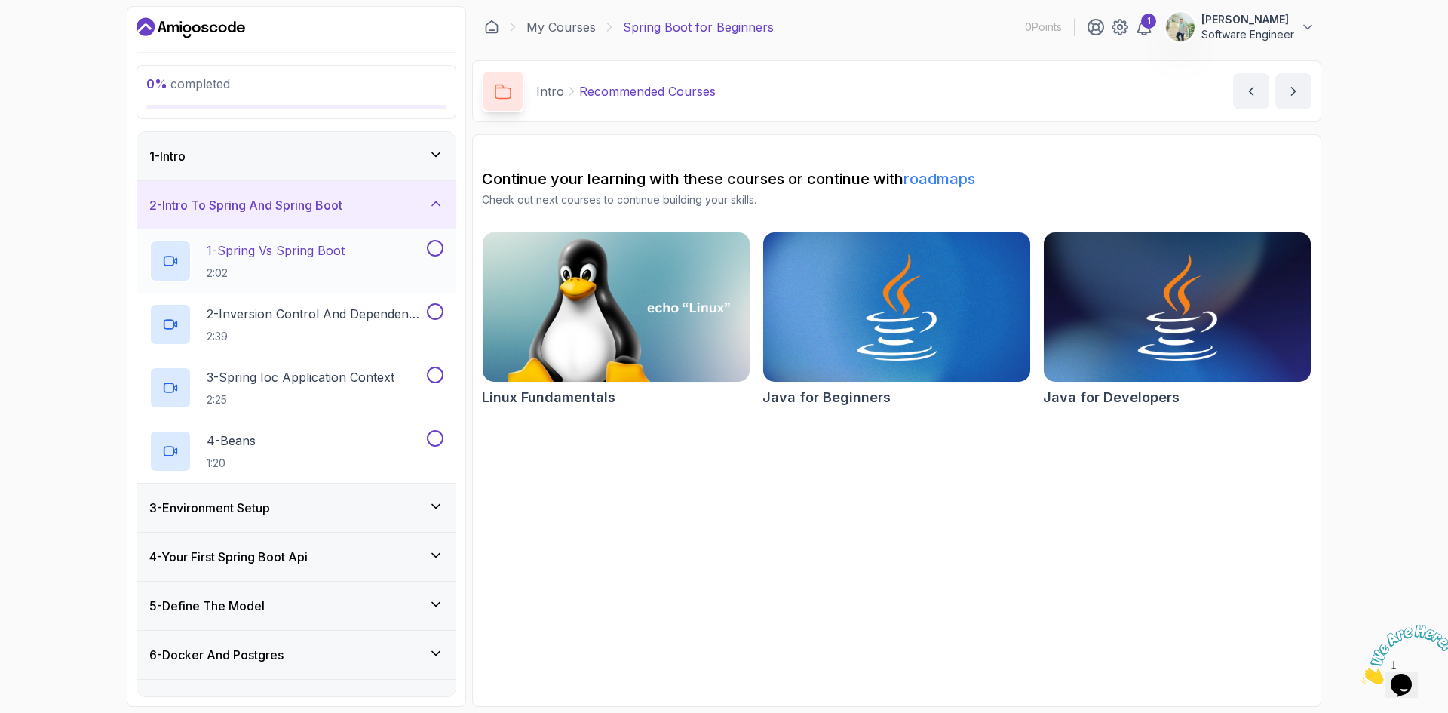
click at [395, 251] on div "1 - Spring Vs Spring Boot 2:02" at bounding box center [286, 261] width 275 height 42
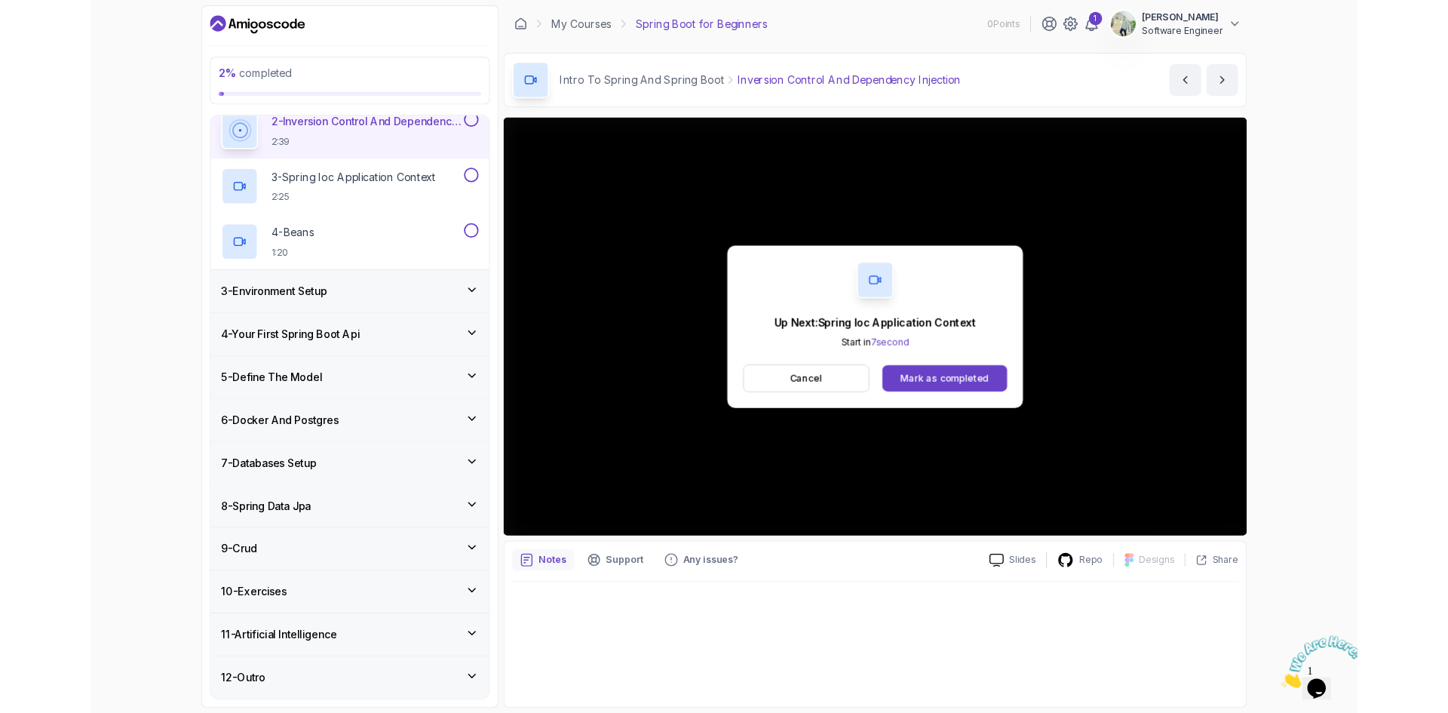
scroll to position [277, 0]
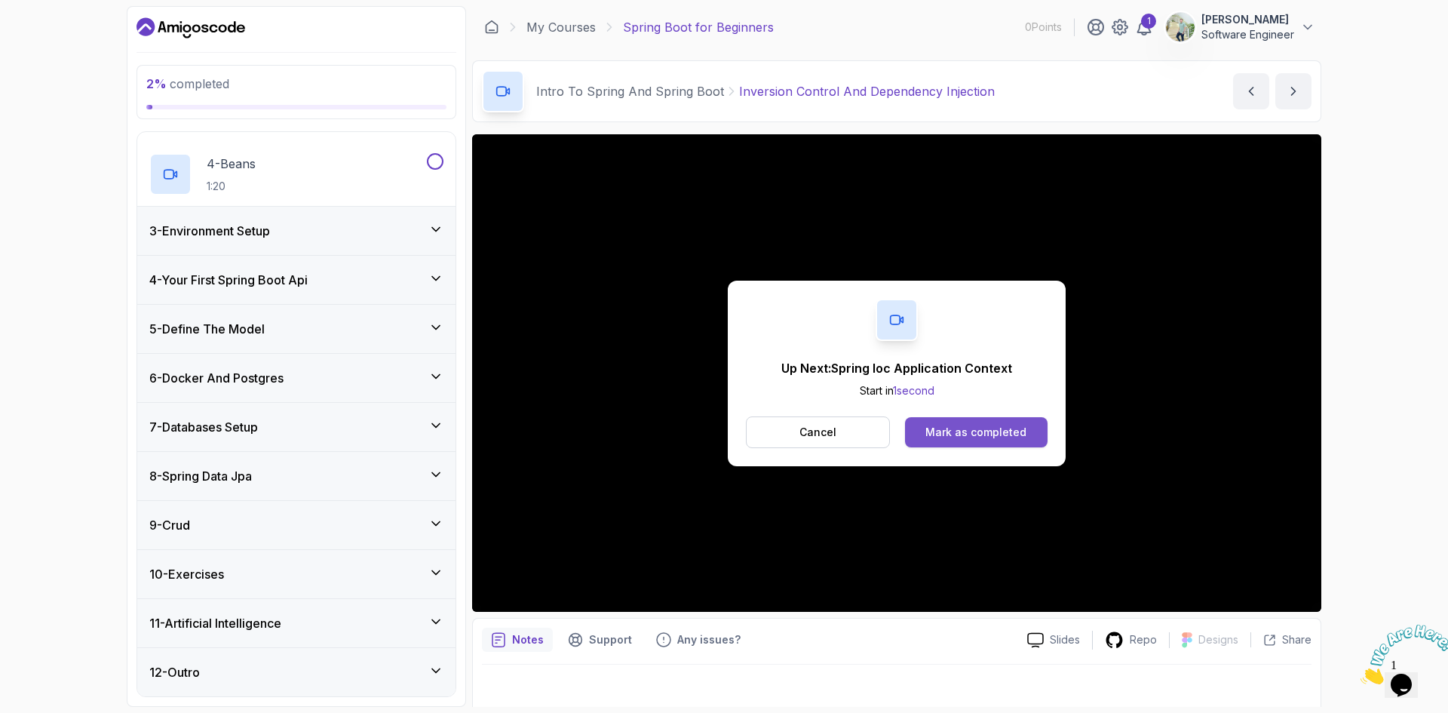
click at [953, 434] on div "Mark as completed" at bounding box center [976, 432] width 101 height 15
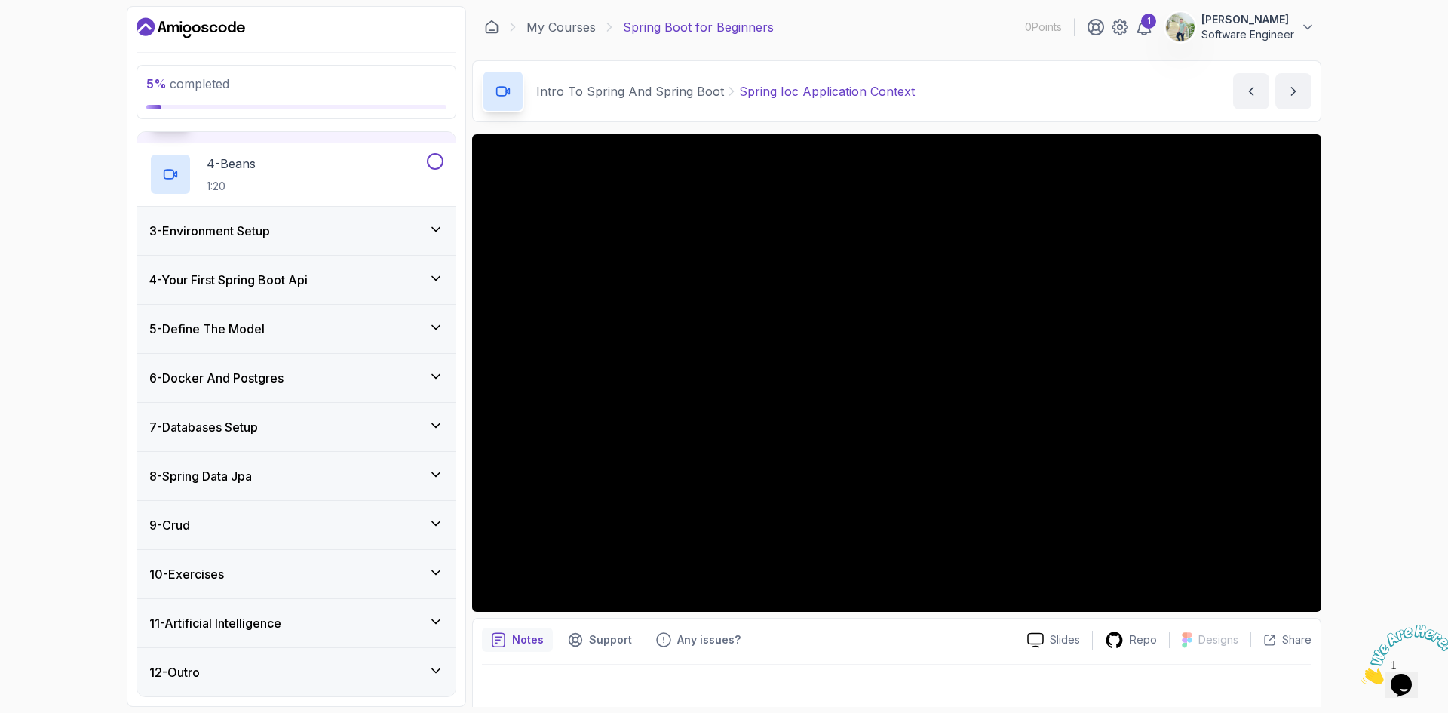
click at [439, 229] on icon at bounding box center [436, 229] width 8 height 4
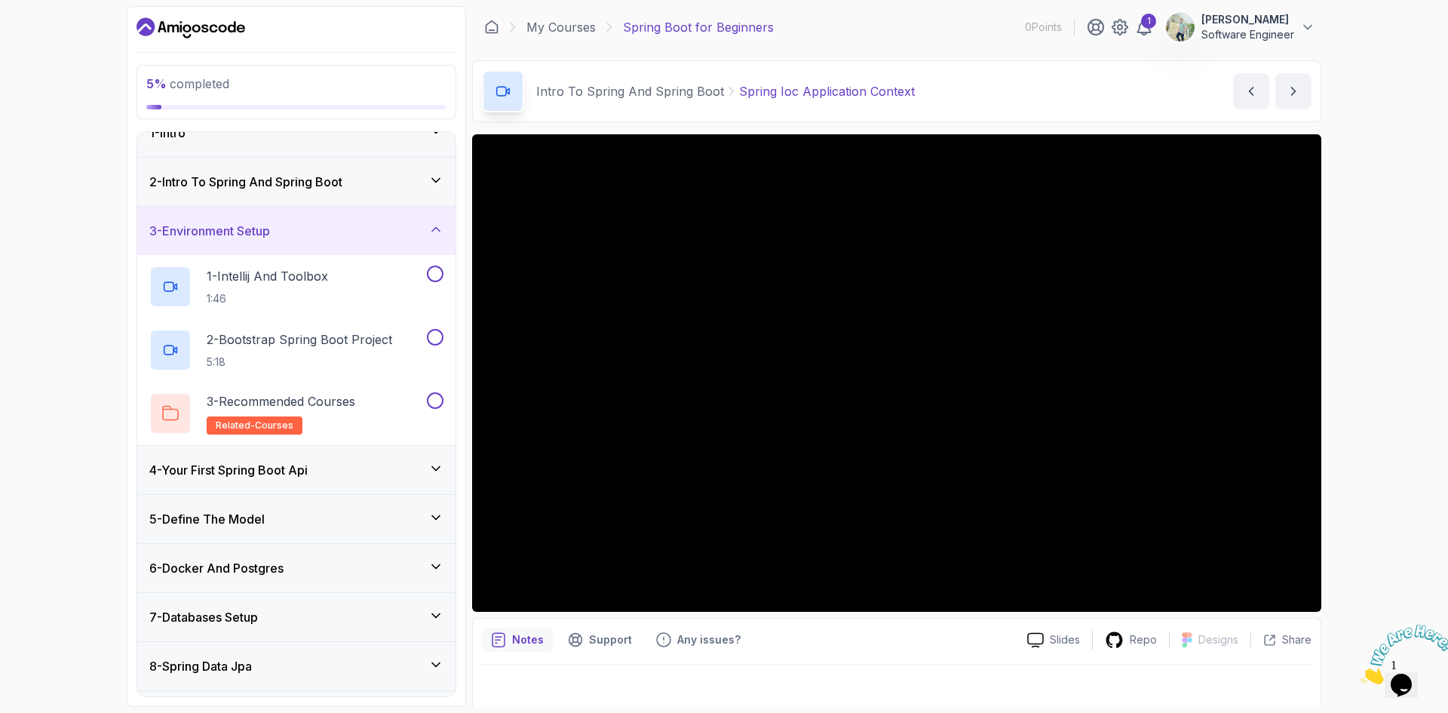
click at [437, 147] on div "1 - Intro" at bounding box center [296, 133] width 318 height 48
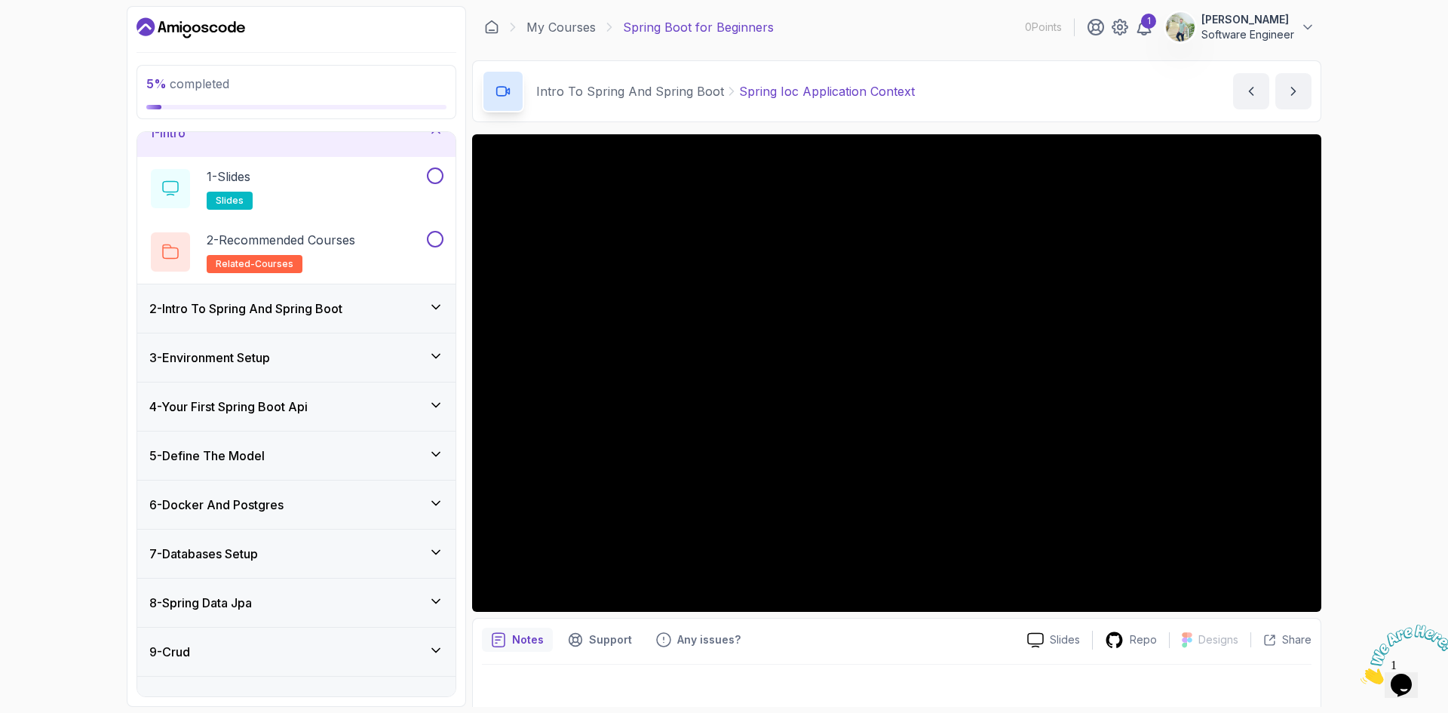
click at [436, 304] on icon at bounding box center [435, 306] width 15 height 15
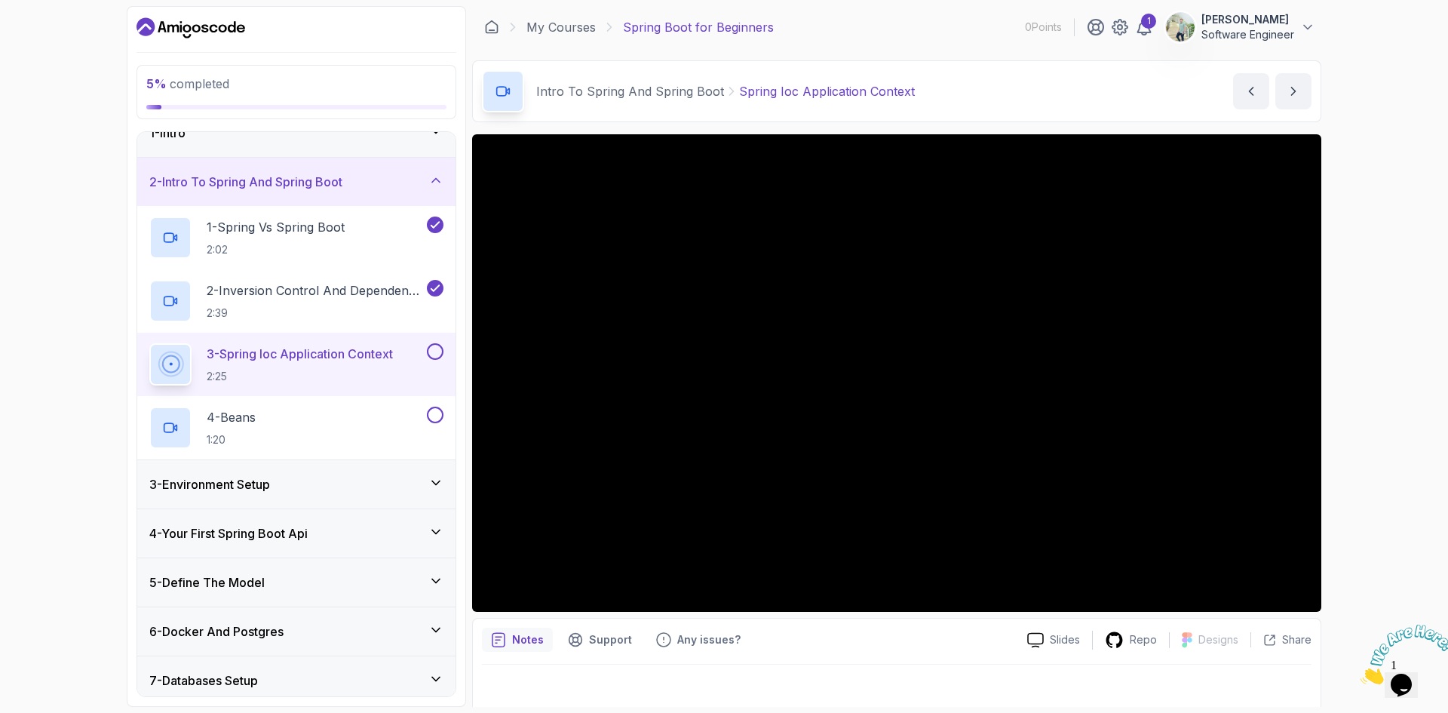
scroll to position [99, 0]
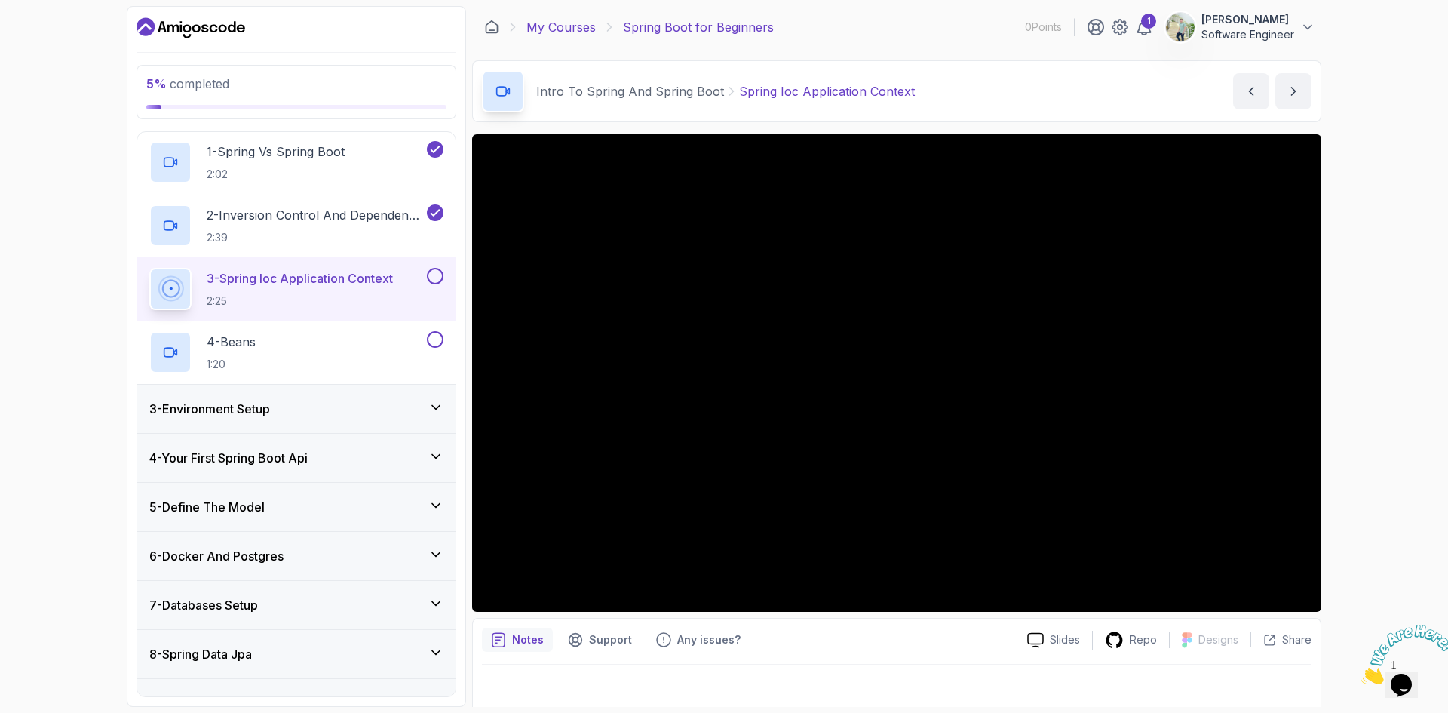
drag, startPoint x: 662, startPoint y: 28, endPoint x: 560, endPoint y: 27, distance: 101.8
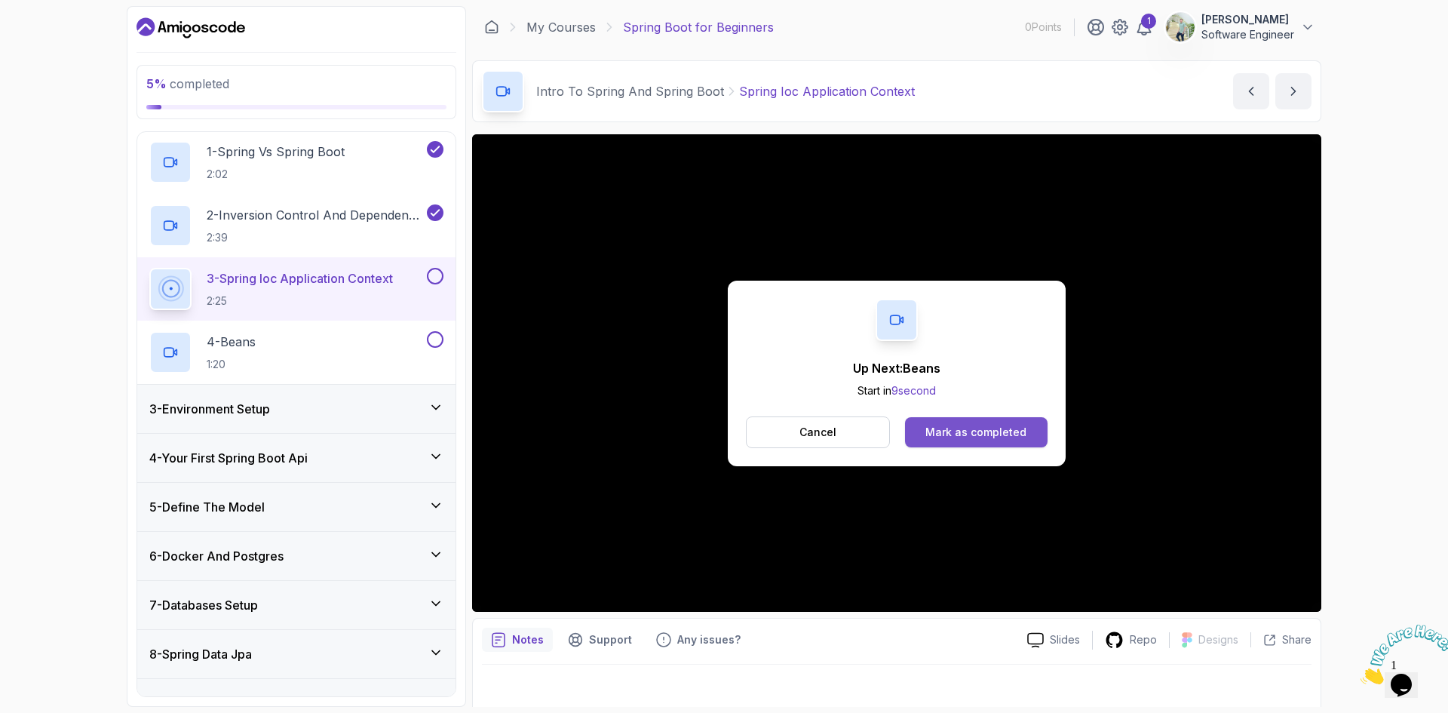
click at [974, 428] on div "Mark as completed" at bounding box center [976, 432] width 101 height 15
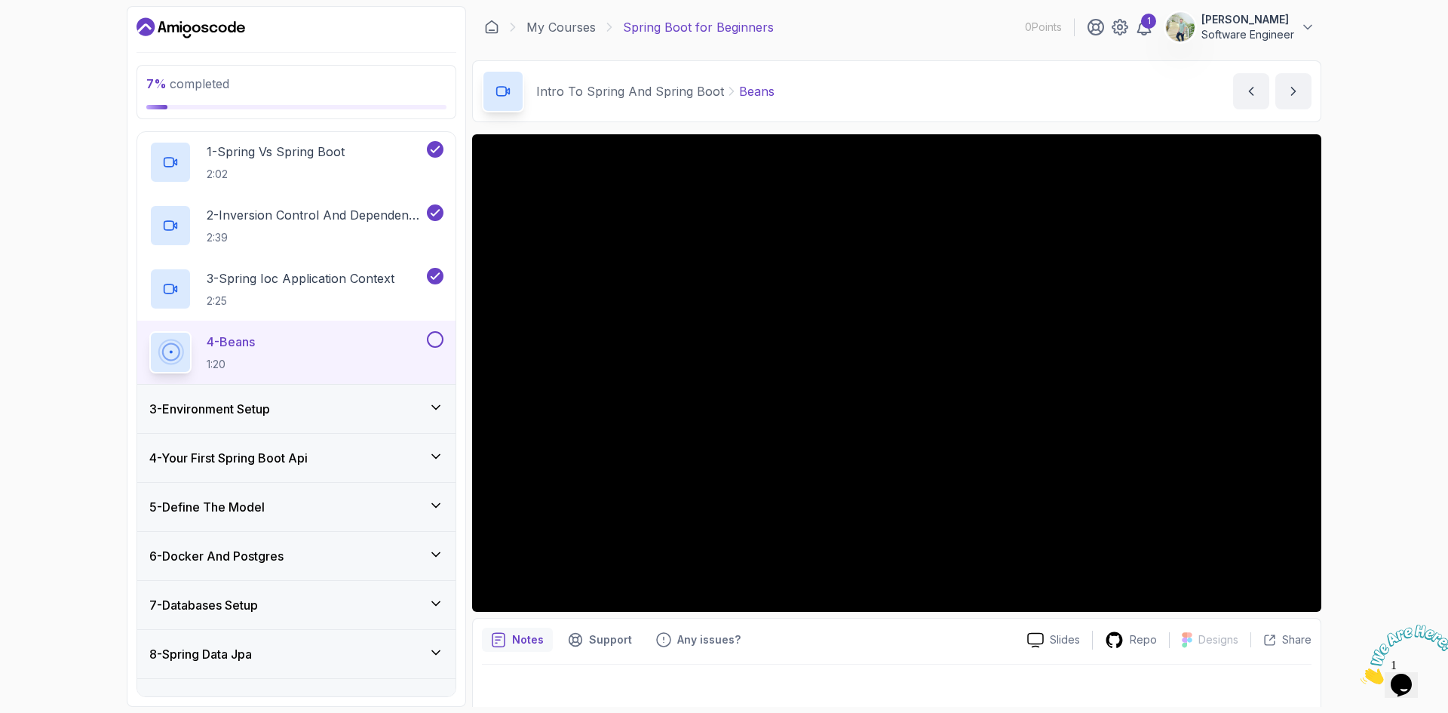
click at [429, 417] on div "3 - Environment Setup" at bounding box center [296, 409] width 294 height 18
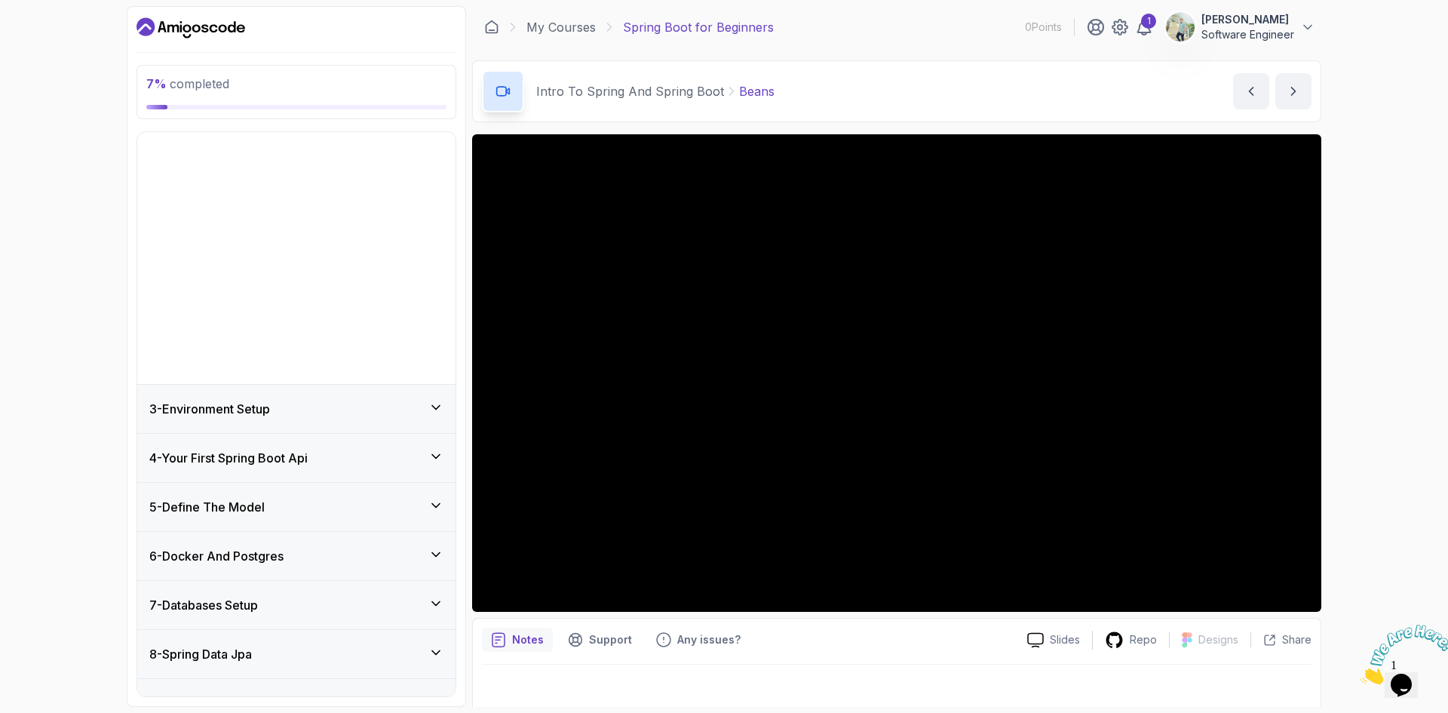
scroll to position [23, 0]
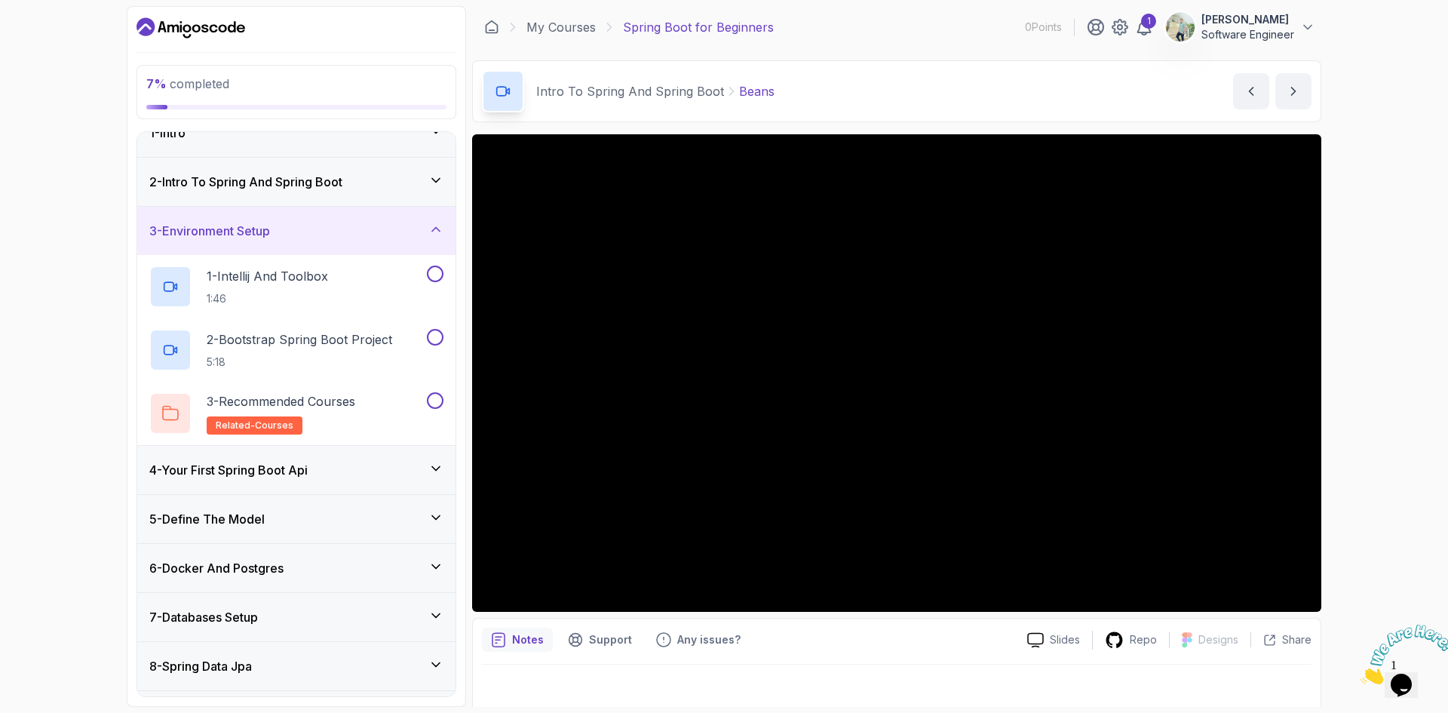
click at [440, 173] on icon at bounding box center [435, 180] width 15 height 15
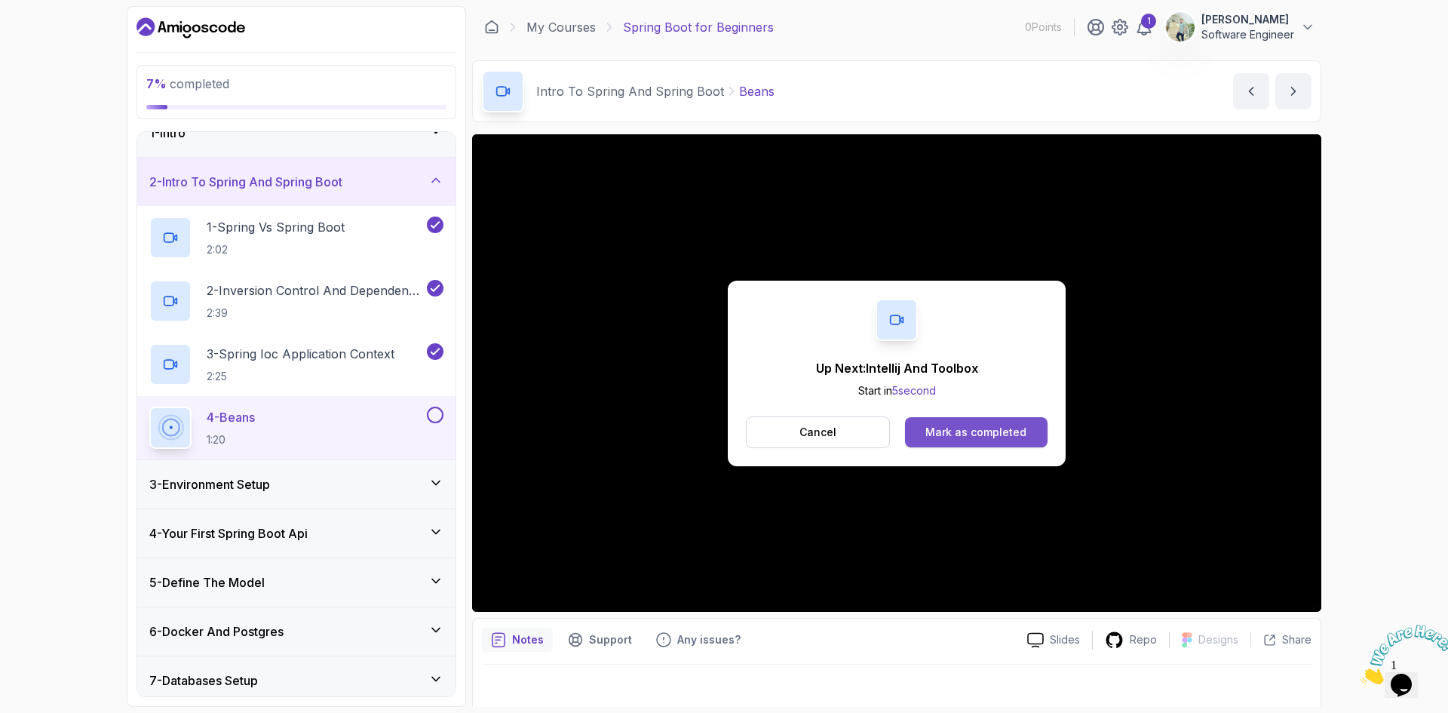
click at [1014, 428] on div "Mark as completed" at bounding box center [976, 432] width 101 height 15
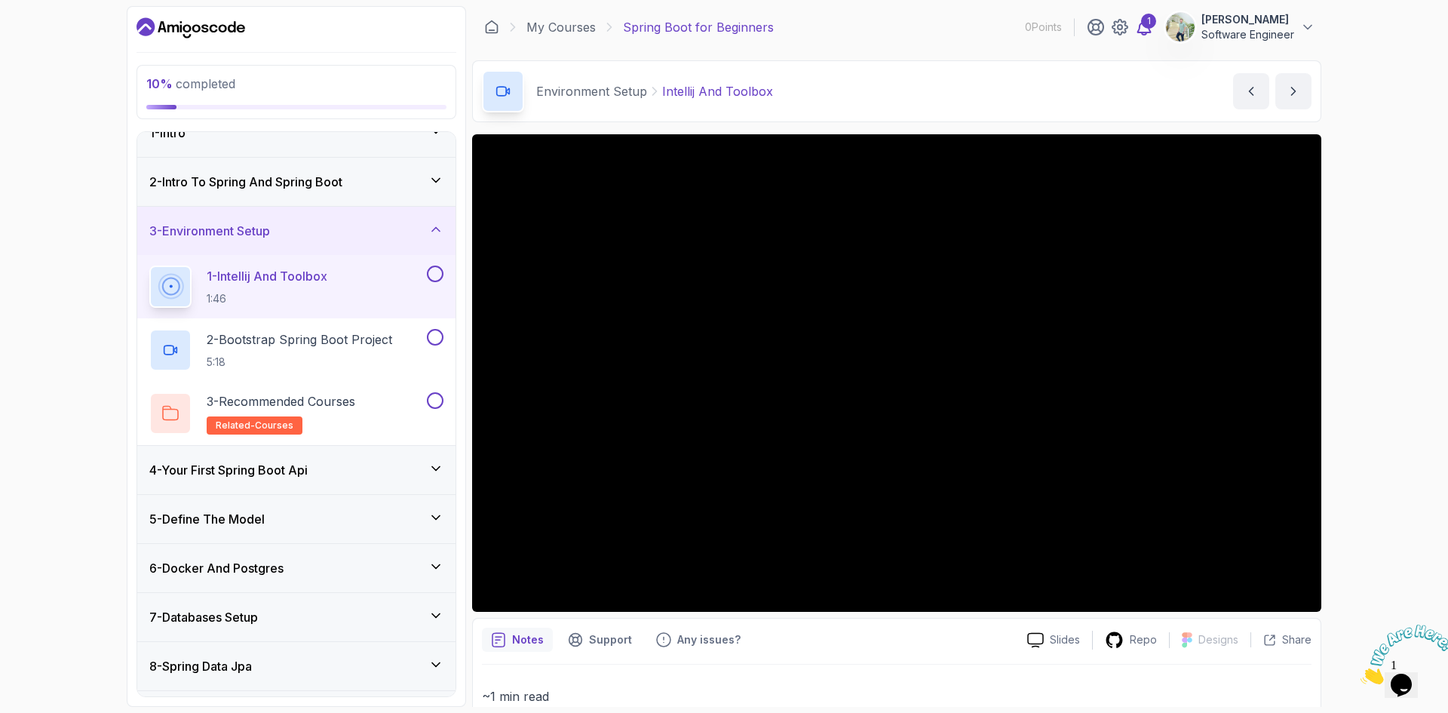
click at [1144, 27] on icon at bounding box center [1144, 27] width 18 height 18
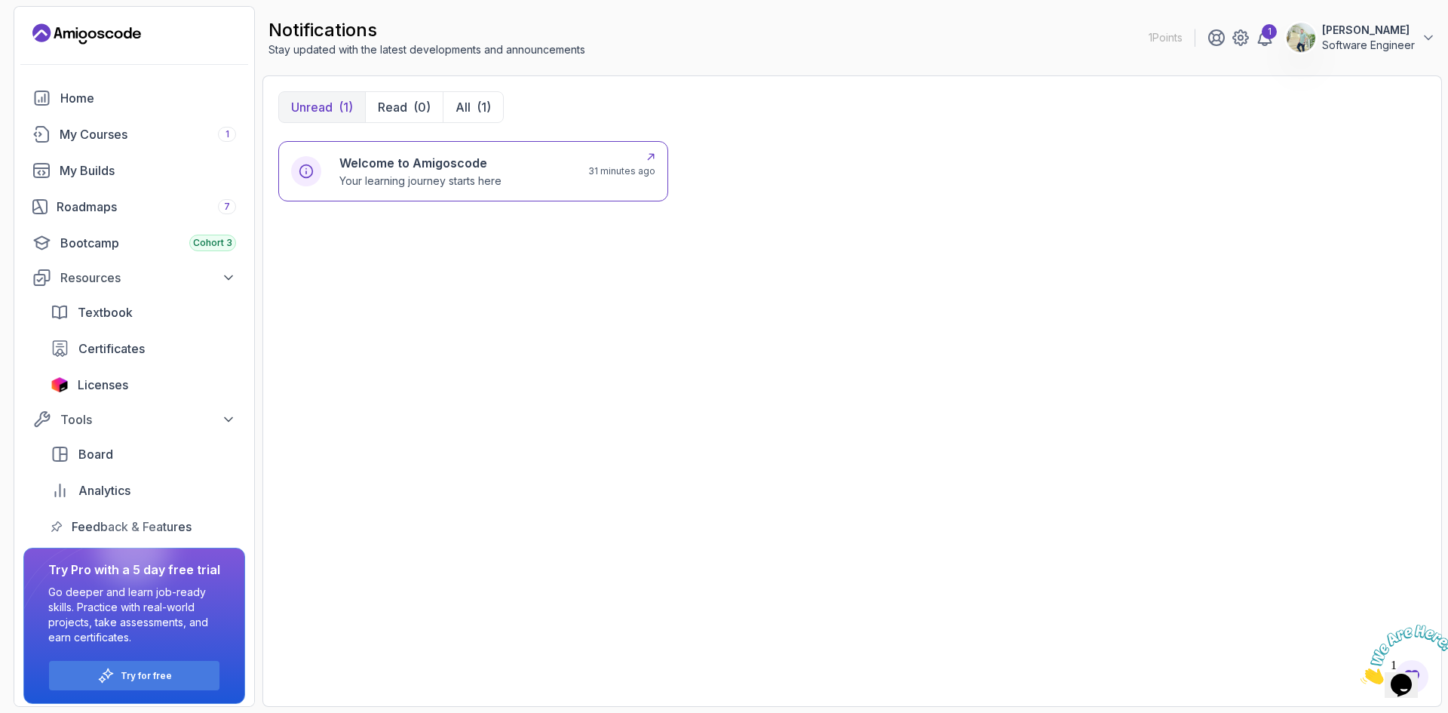
click at [406, 156] on h6 "Welcome to Amigoscode" at bounding box center [420, 163] width 162 height 18
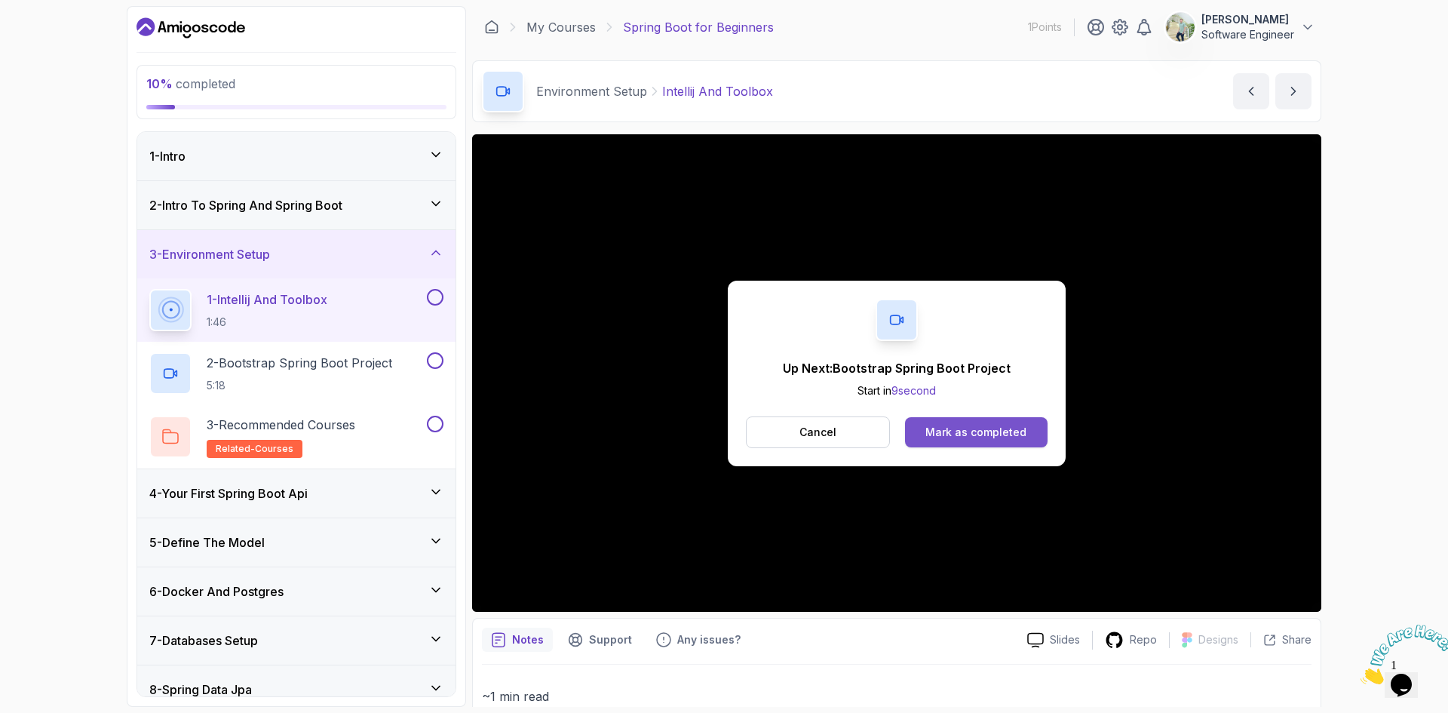
drag, startPoint x: 1290, startPoint y: 29, endPoint x: 978, endPoint y: 439, distance: 515.1
click at [978, 439] on div "Mark as completed" at bounding box center [976, 432] width 101 height 15
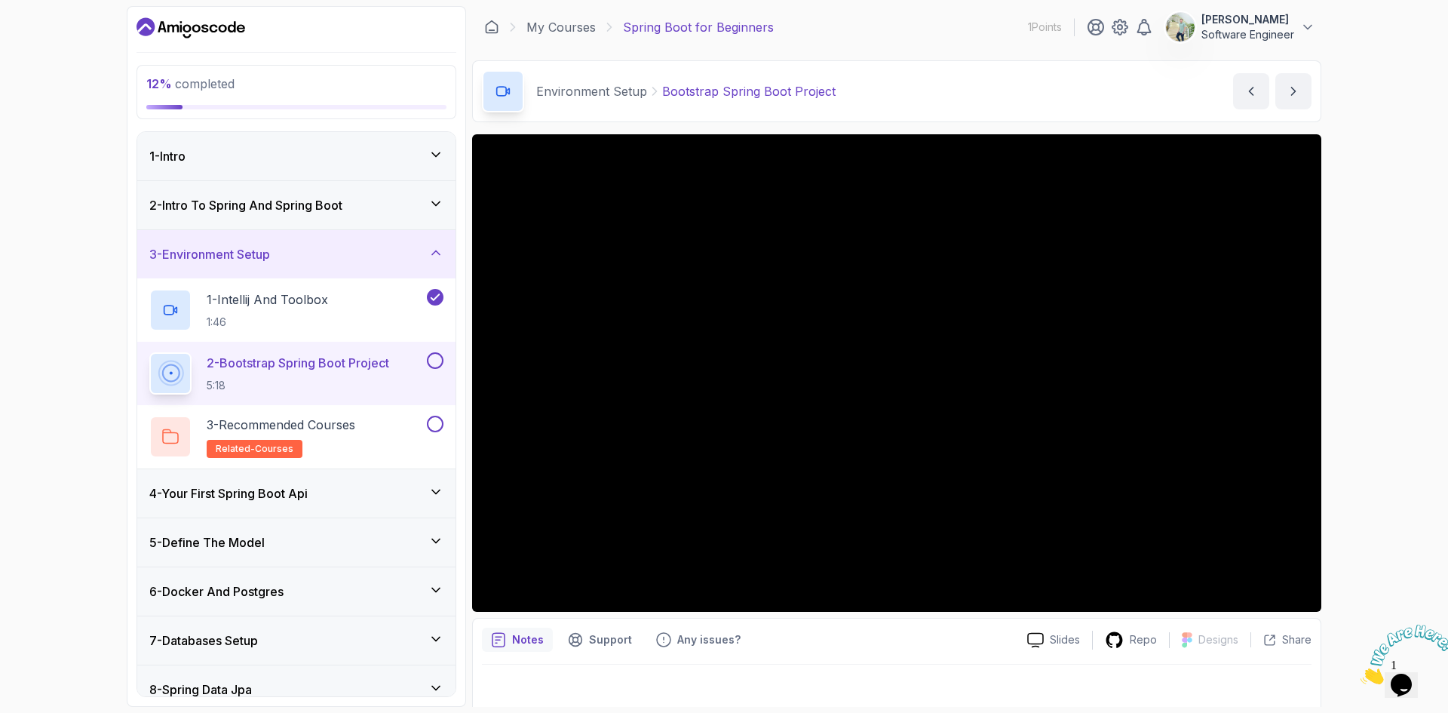
click at [1222, 20] on p "[PERSON_NAME]" at bounding box center [1248, 19] width 93 height 15
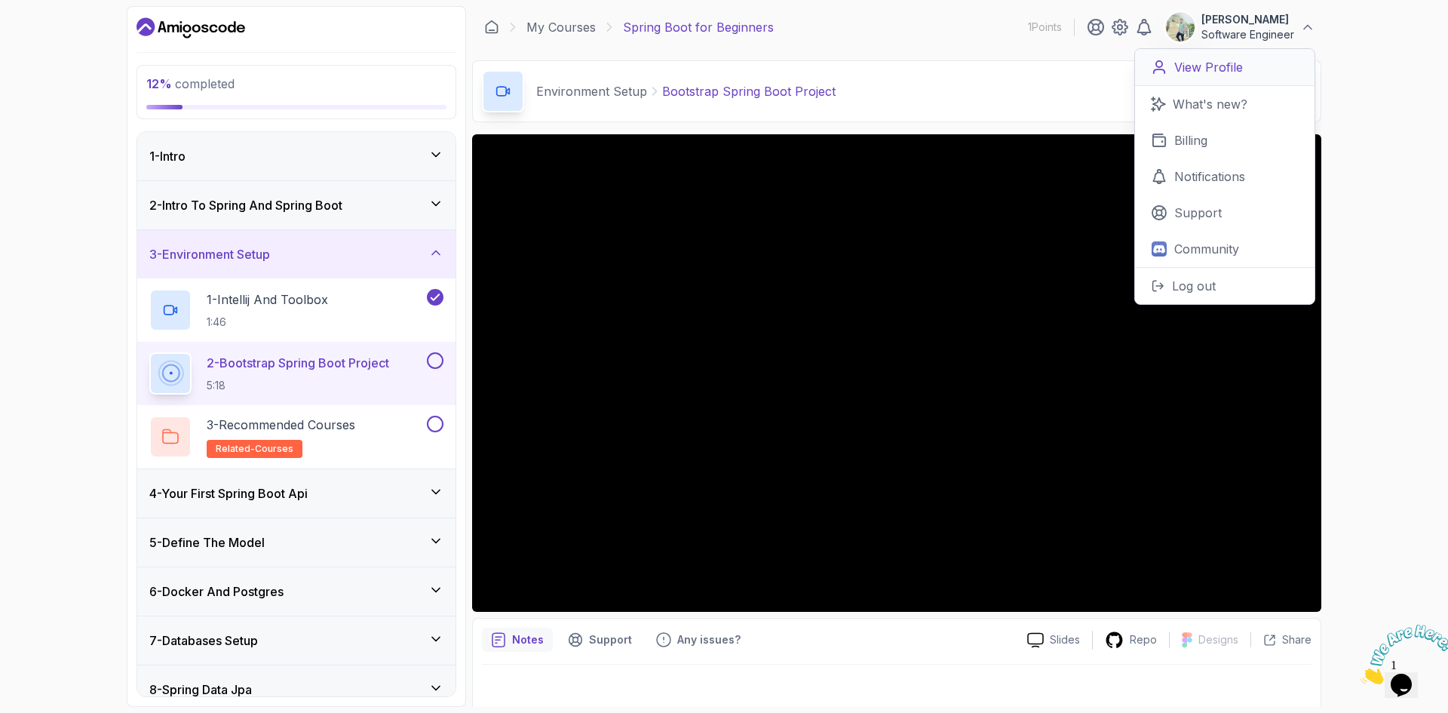
click at [1217, 61] on p "View Profile" at bounding box center [1208, 67] width 69 height 18
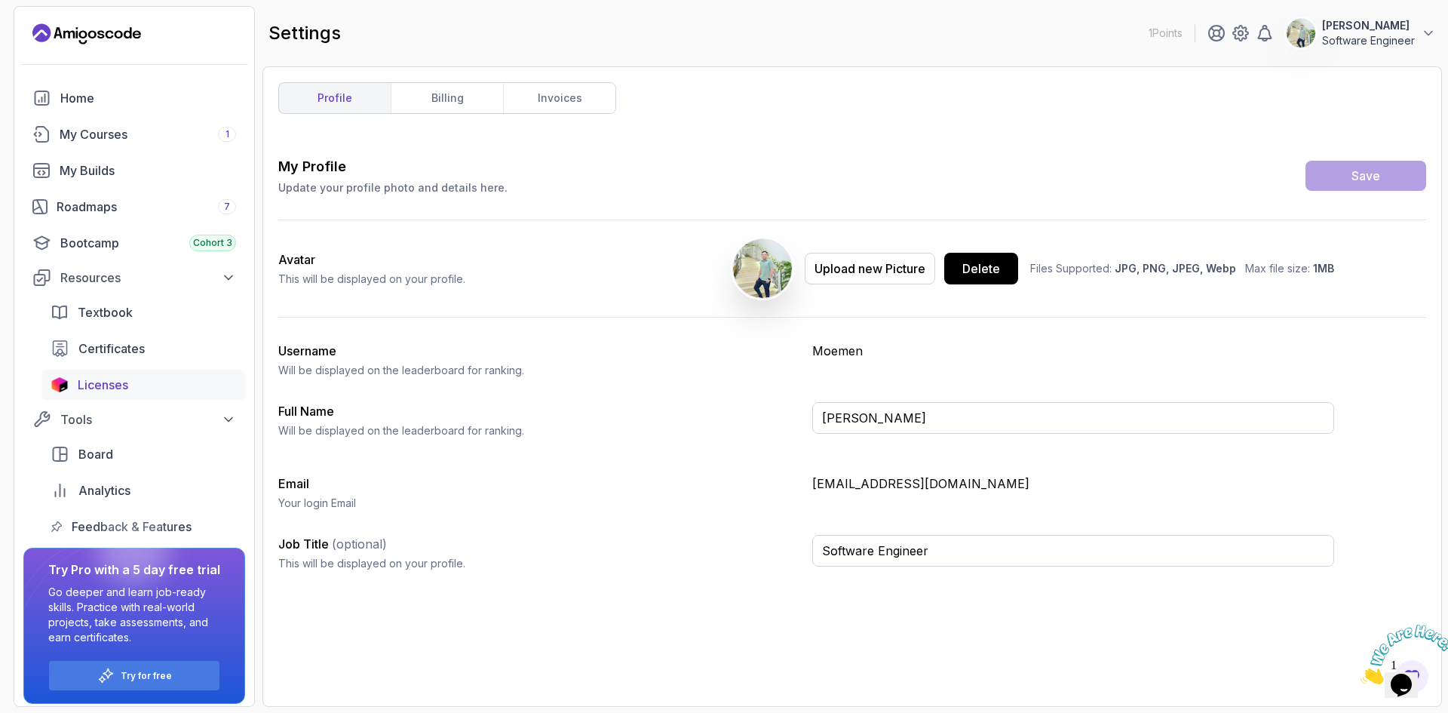
click at [111, 376] on span "Licenses" at bounding box center [103, 385] width 51 height 18
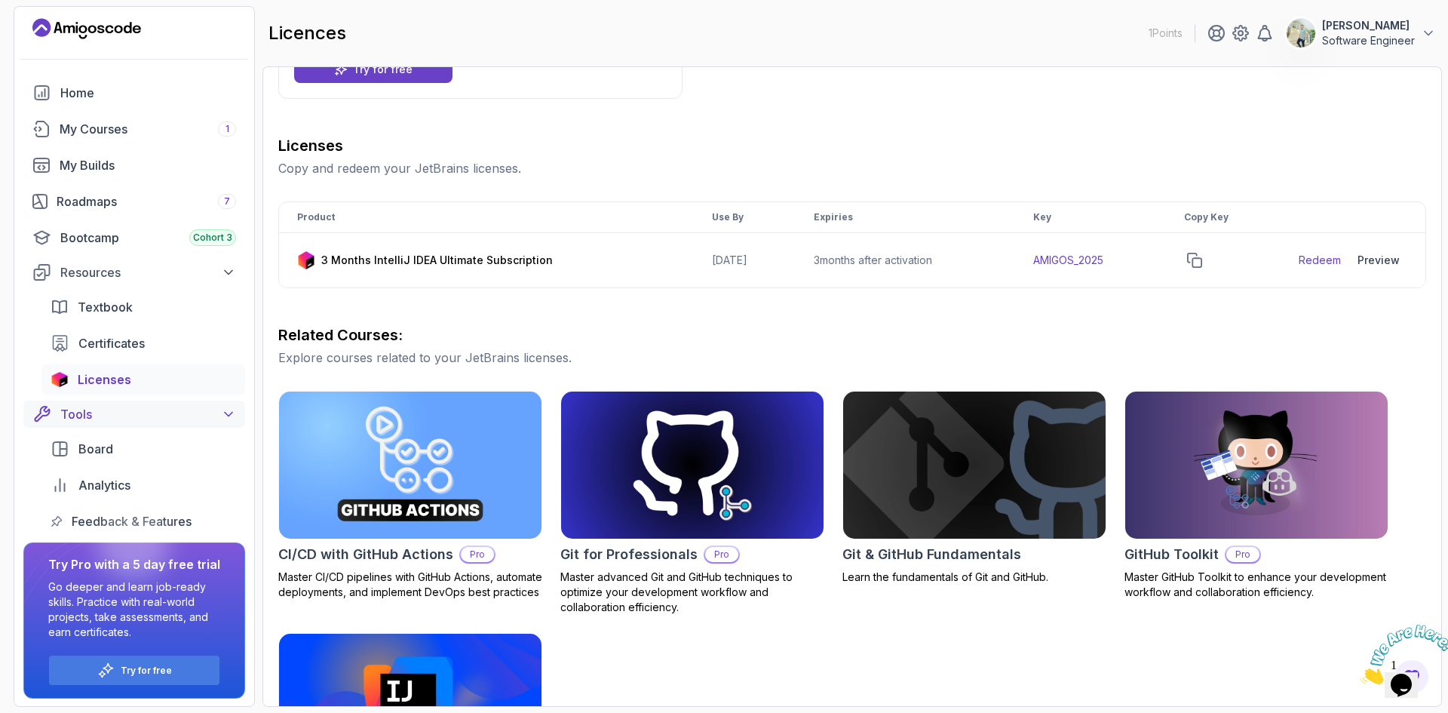
scroll to position [7, 0]
click at [106, 442] on span "Board" at bounding box center [95, 447] width 35 height 18
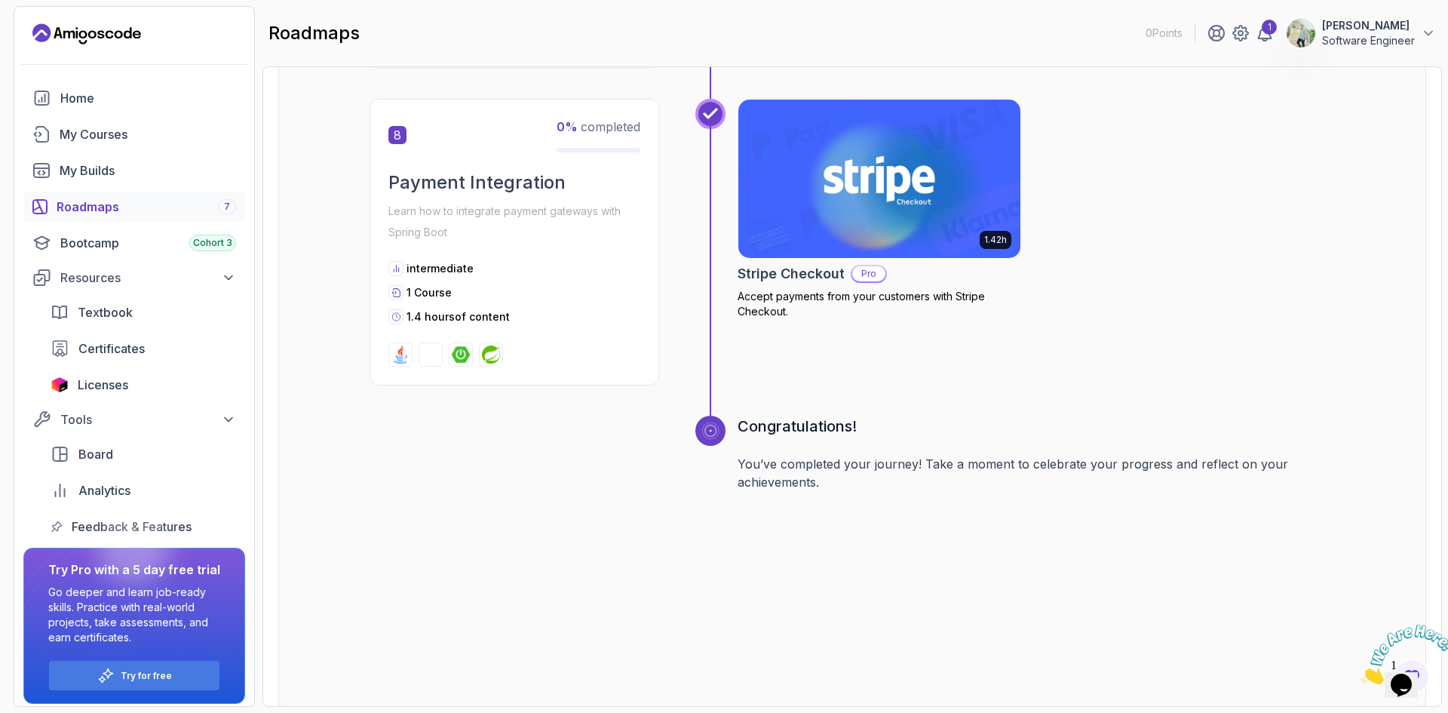
scroll to position [2546, 0]
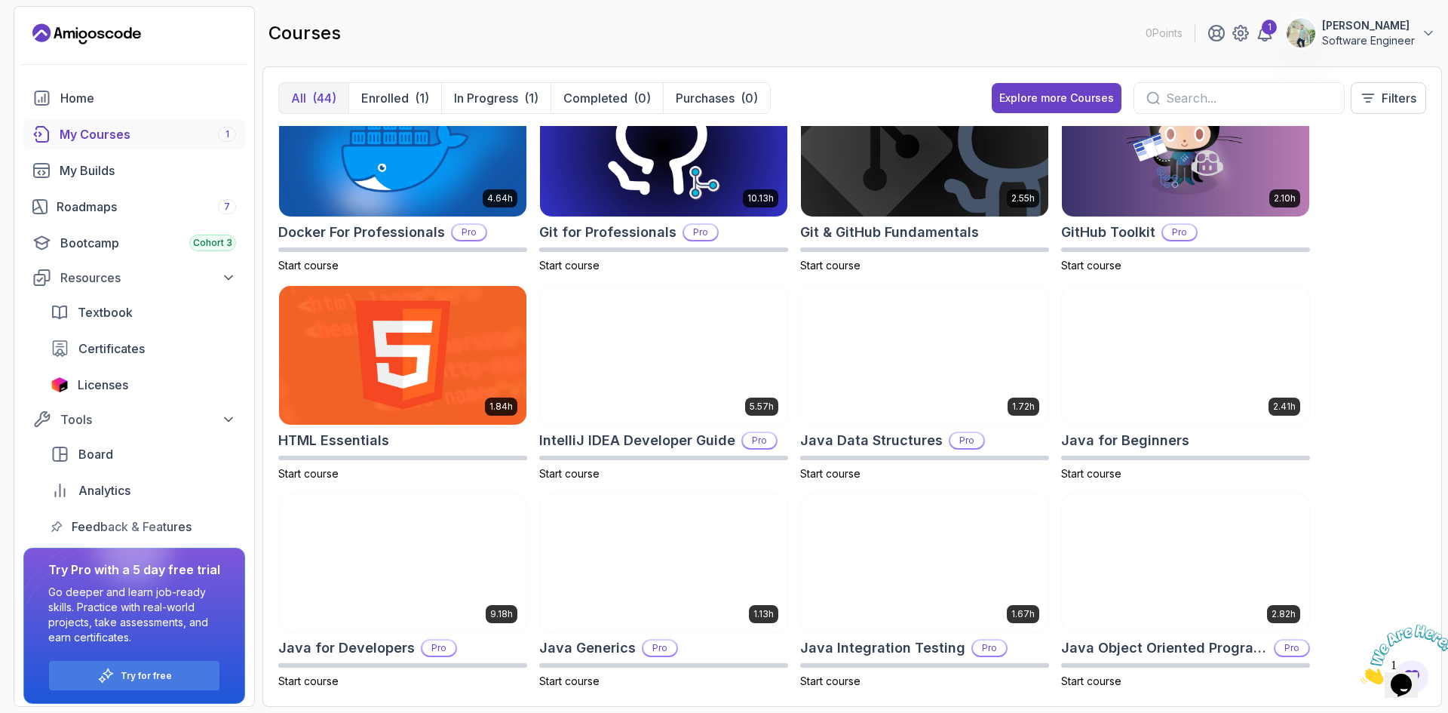
scroll to position [446, 0]
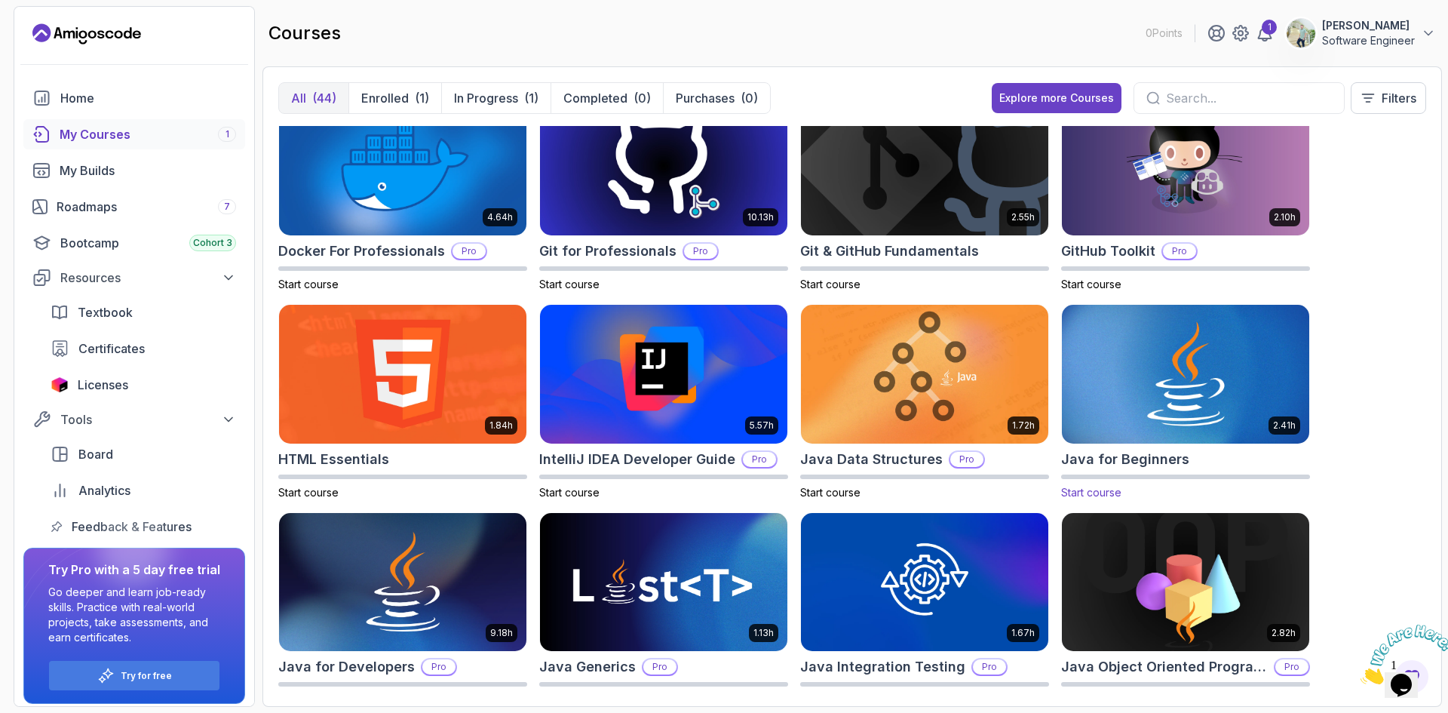
drag, startPoint x: 1147, startPoint y: 454, endPoint x: 1106, endPoint y: 423, distance: 51.1
click at [1106, 423] on img at bounding box center [1185, 374] width 259 height 146
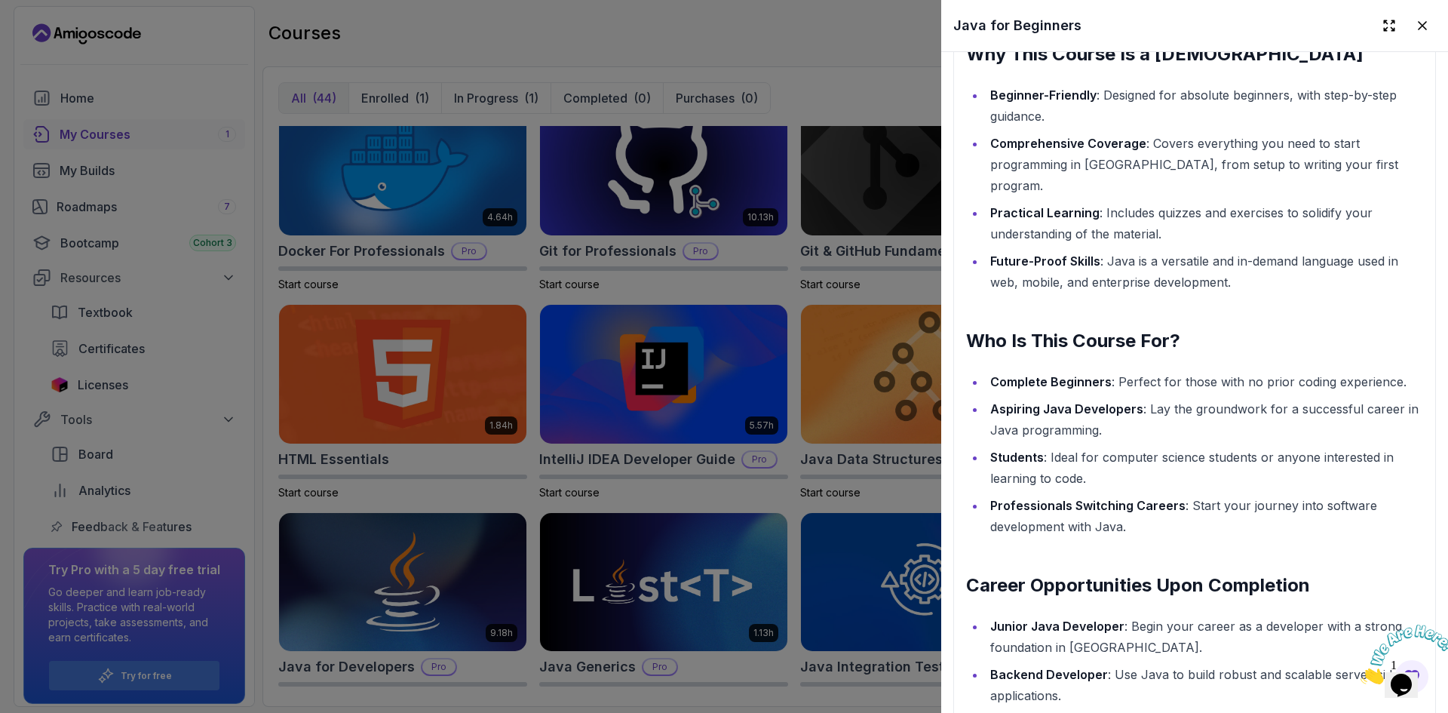
scroll to position [1810, 0]
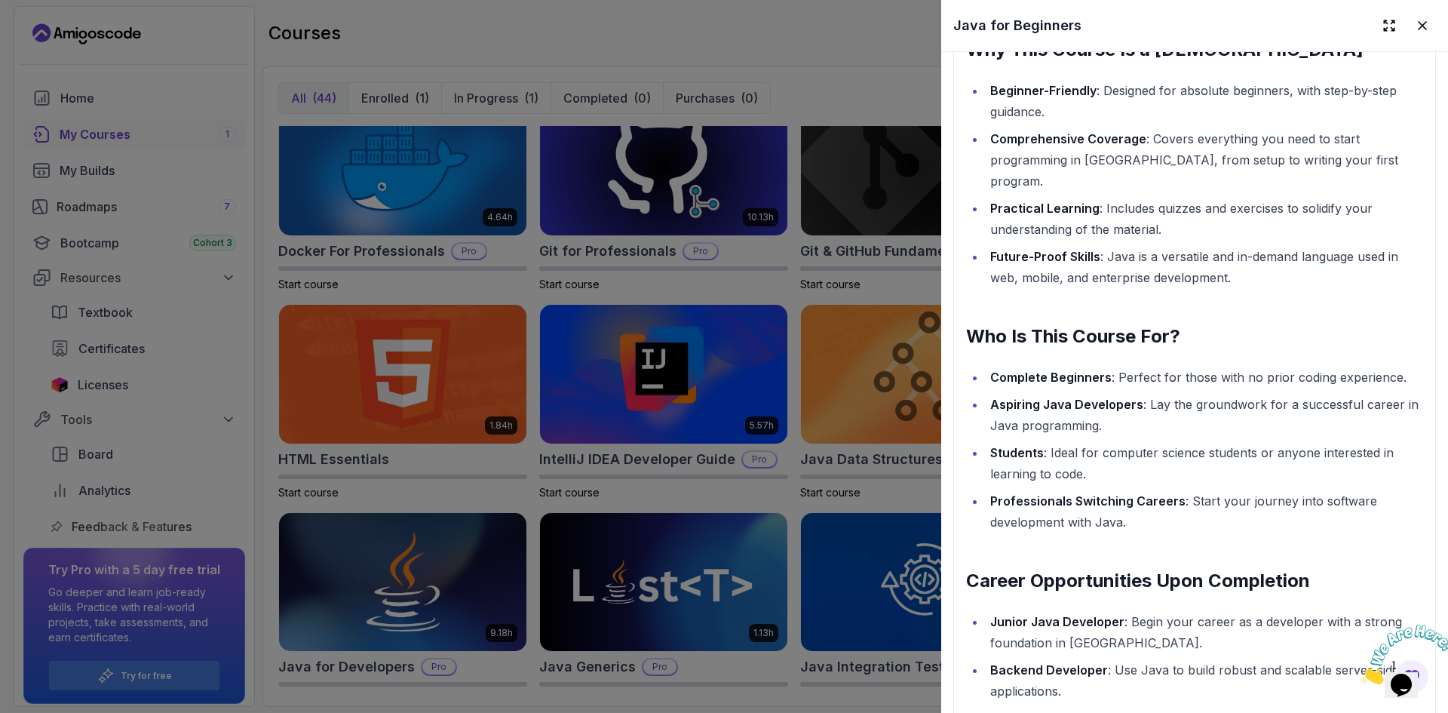
click at [585, 7] on div at bounding box center [724, 356] width 1448 height 713
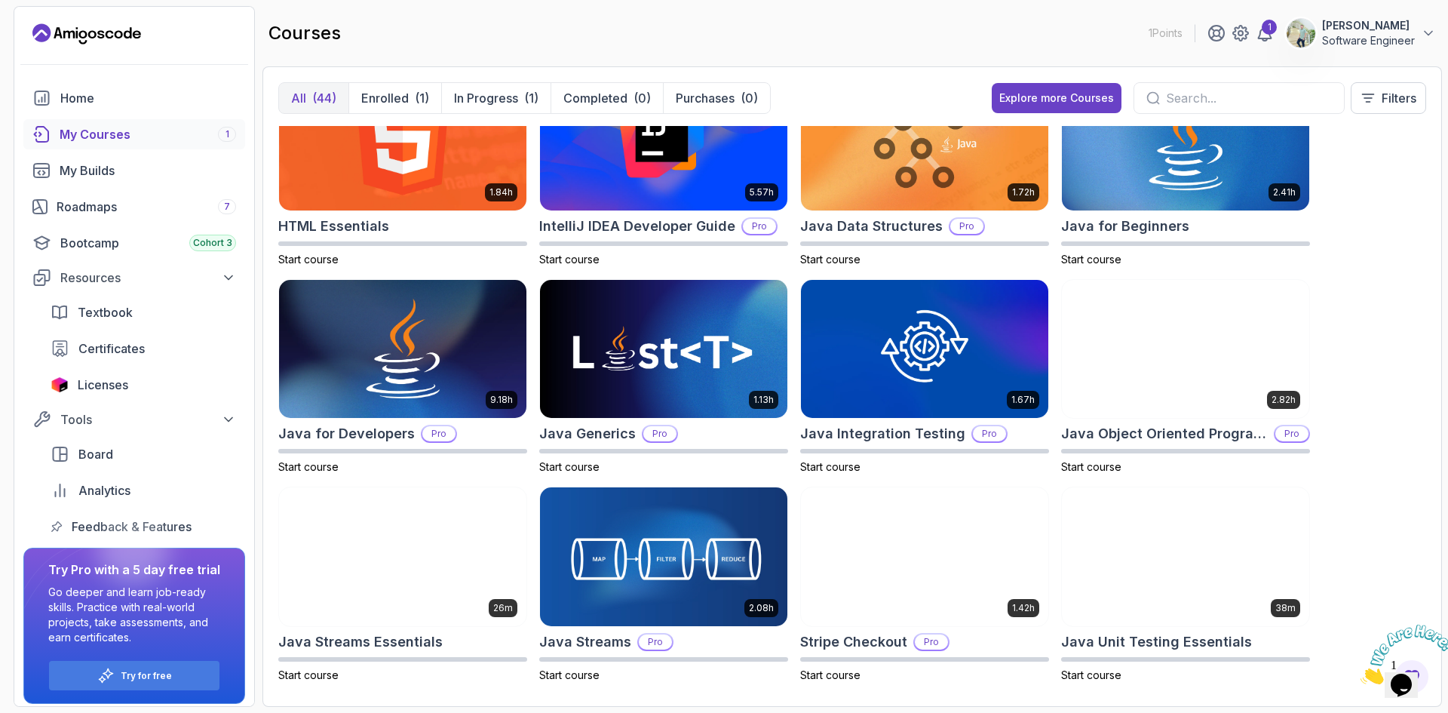
scroll to position [754, 0]
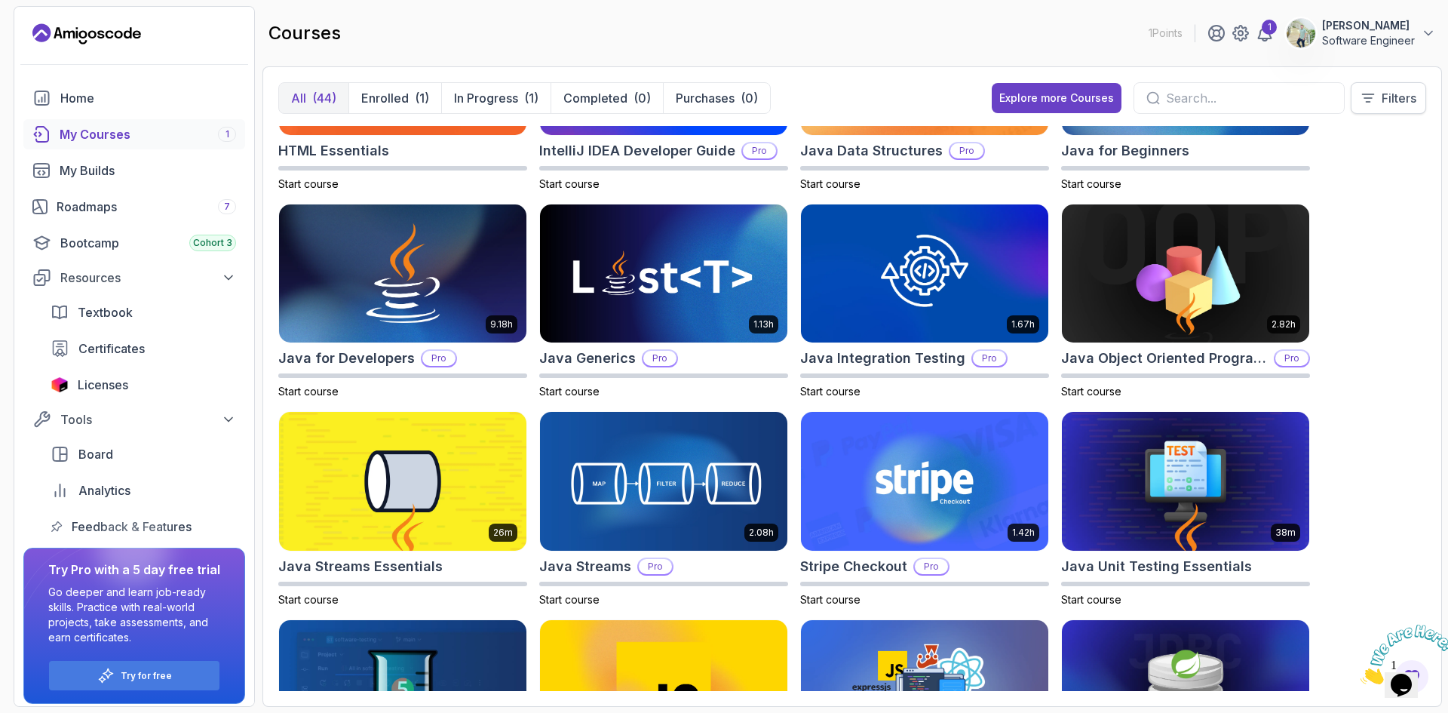
click at [1386, 91] on p "Filters" at bounding box center [1399, 98] width 35 height 18
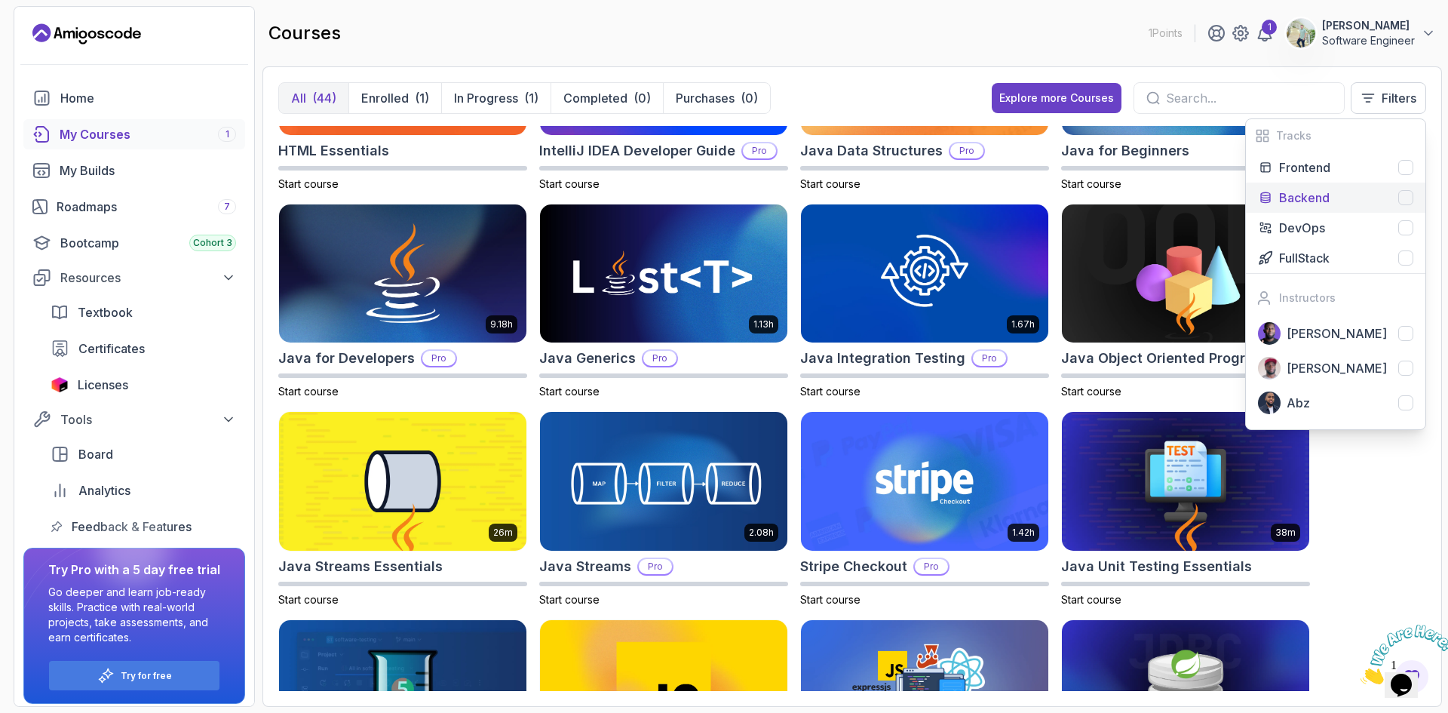
click at [1359, 195] on div "Backend" at bounding box center [1346, 198] width 134 height 18
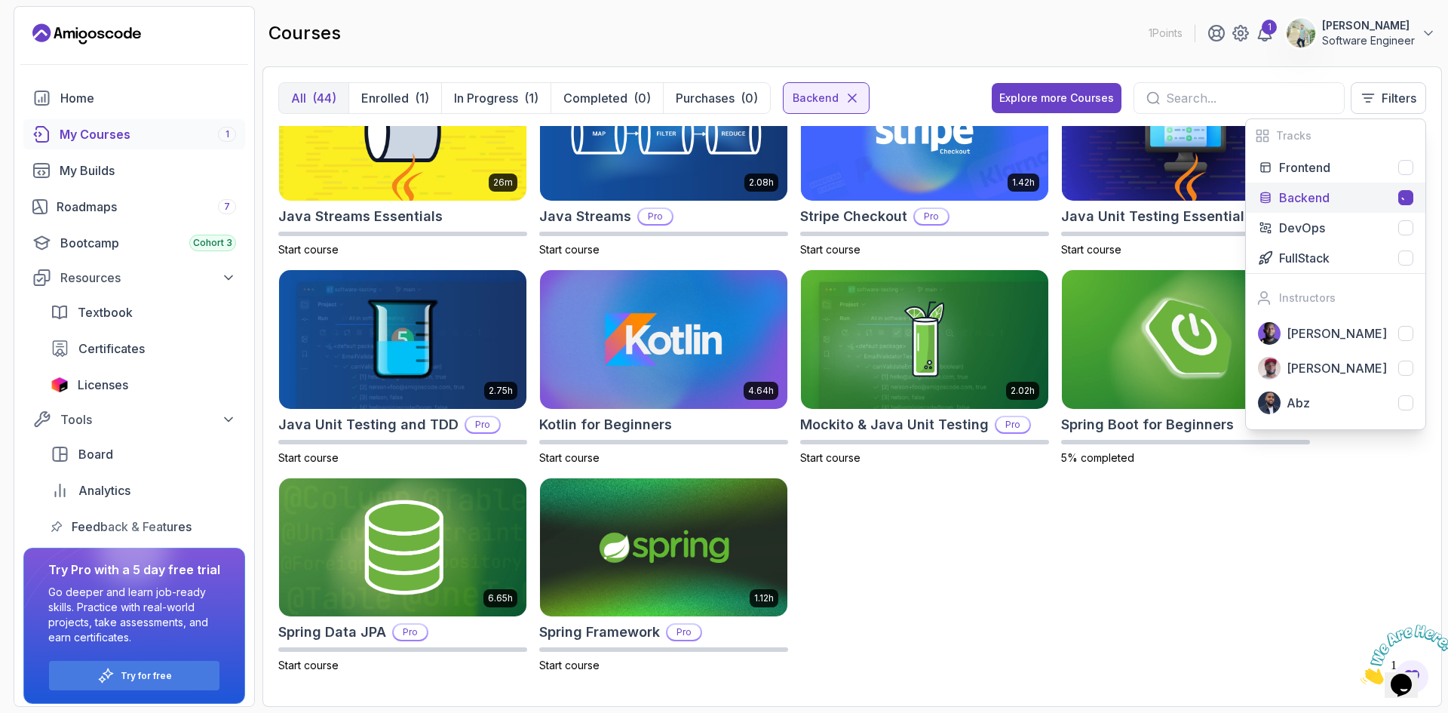
scroll to position [480, 0]
click at [1012, 612] on div "5.18h Advanced Spring Boot Pro Start course 3.30h Building APIs with Spring Boo…" at bounding box center [852, 408] width 1148 height 565
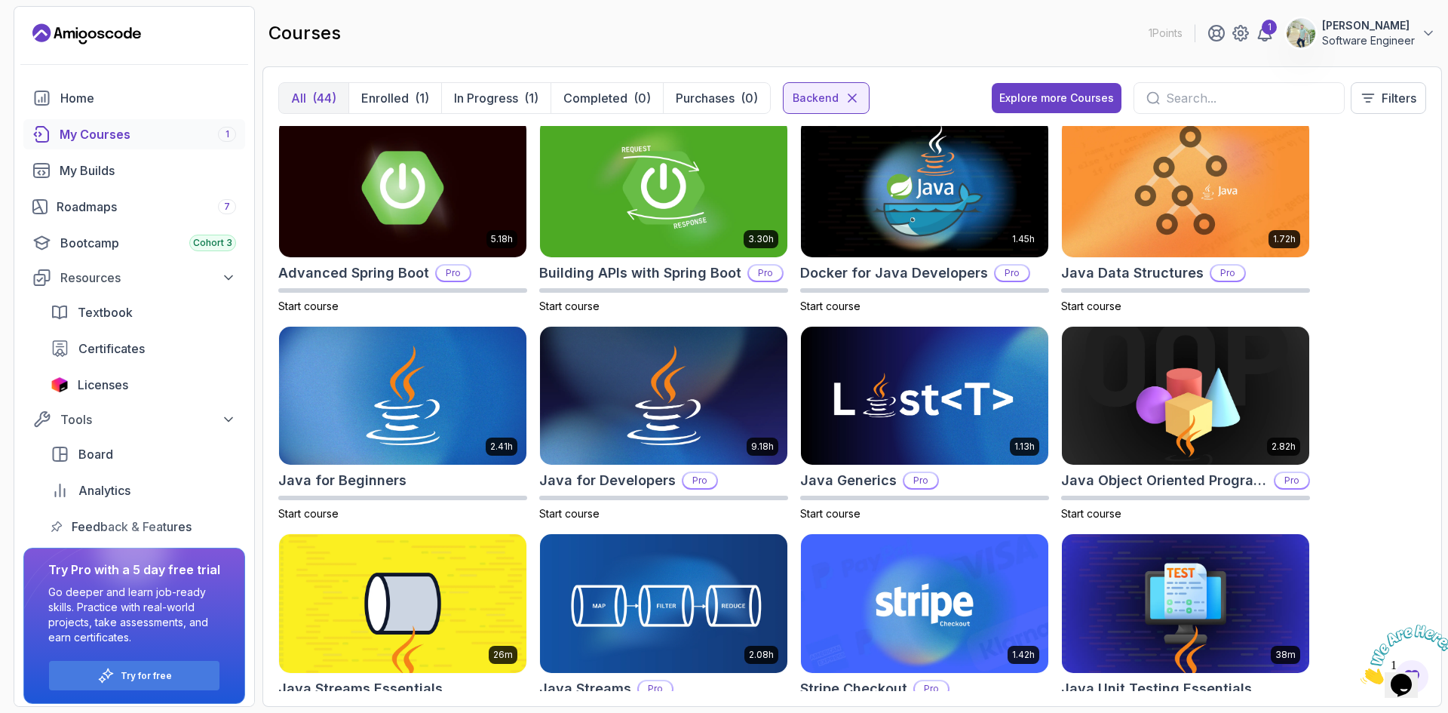
scroll to position [0, 0]
